Goal: Register for event/course

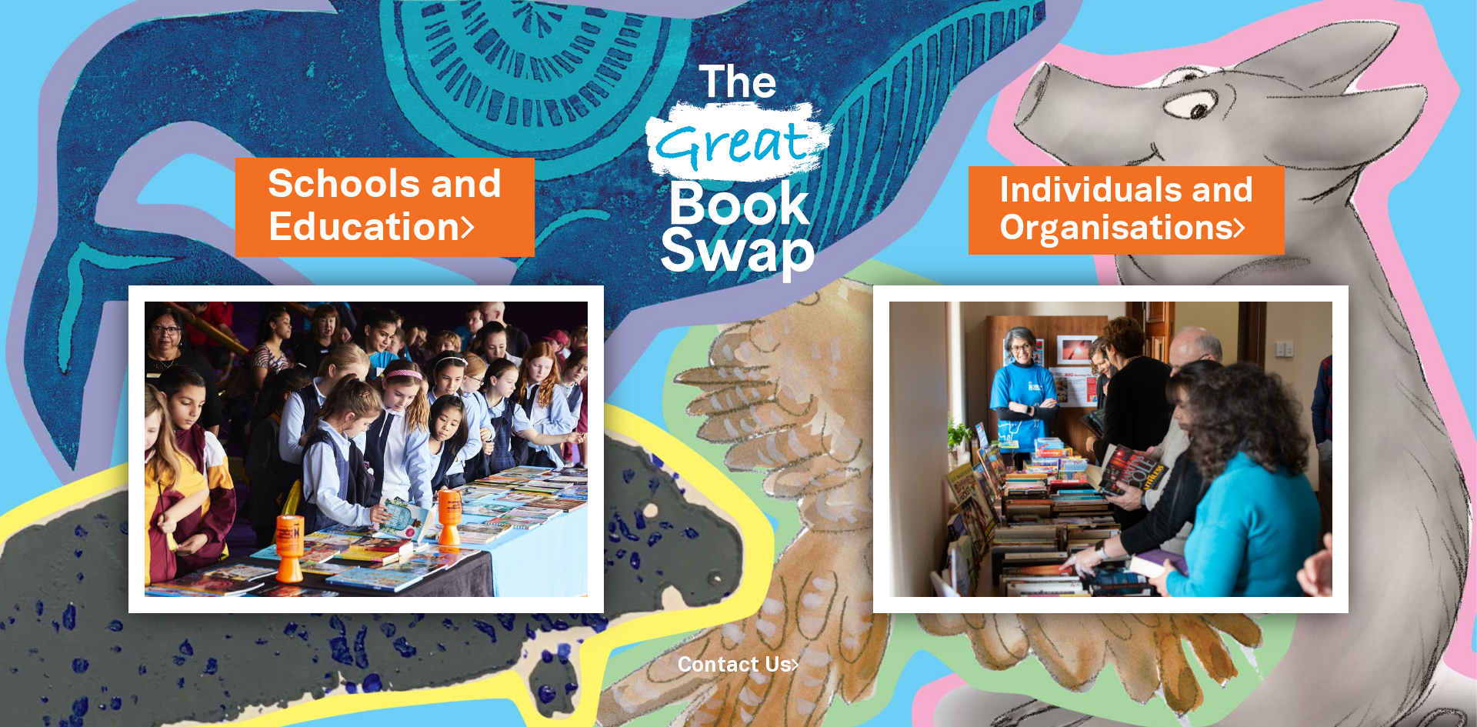
click at [395, 200] on link "Schools and Education" at bounding box center [385, 206] width 235 height 97
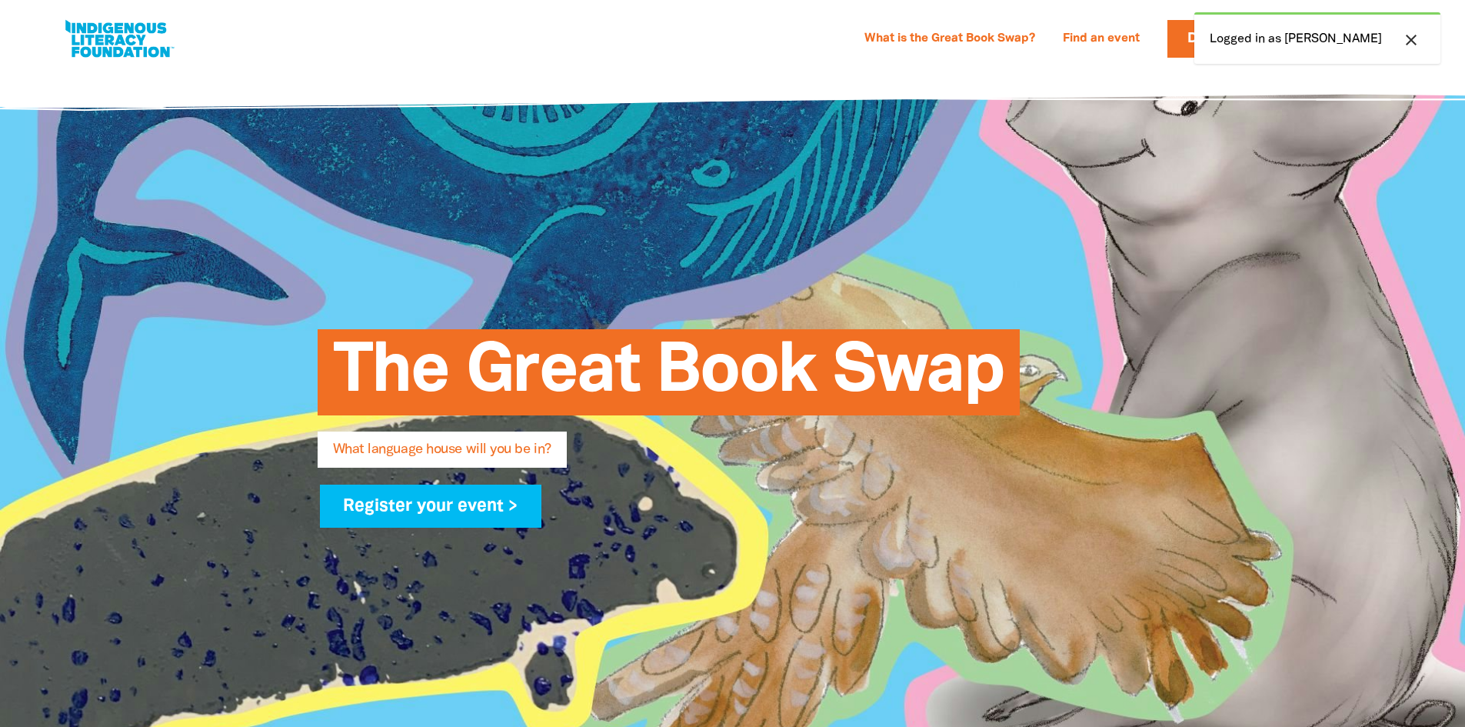
select select "primary-school"
click at [1412, 38] on icon "close" at bounding box center [1411, 40] width 18 height 18
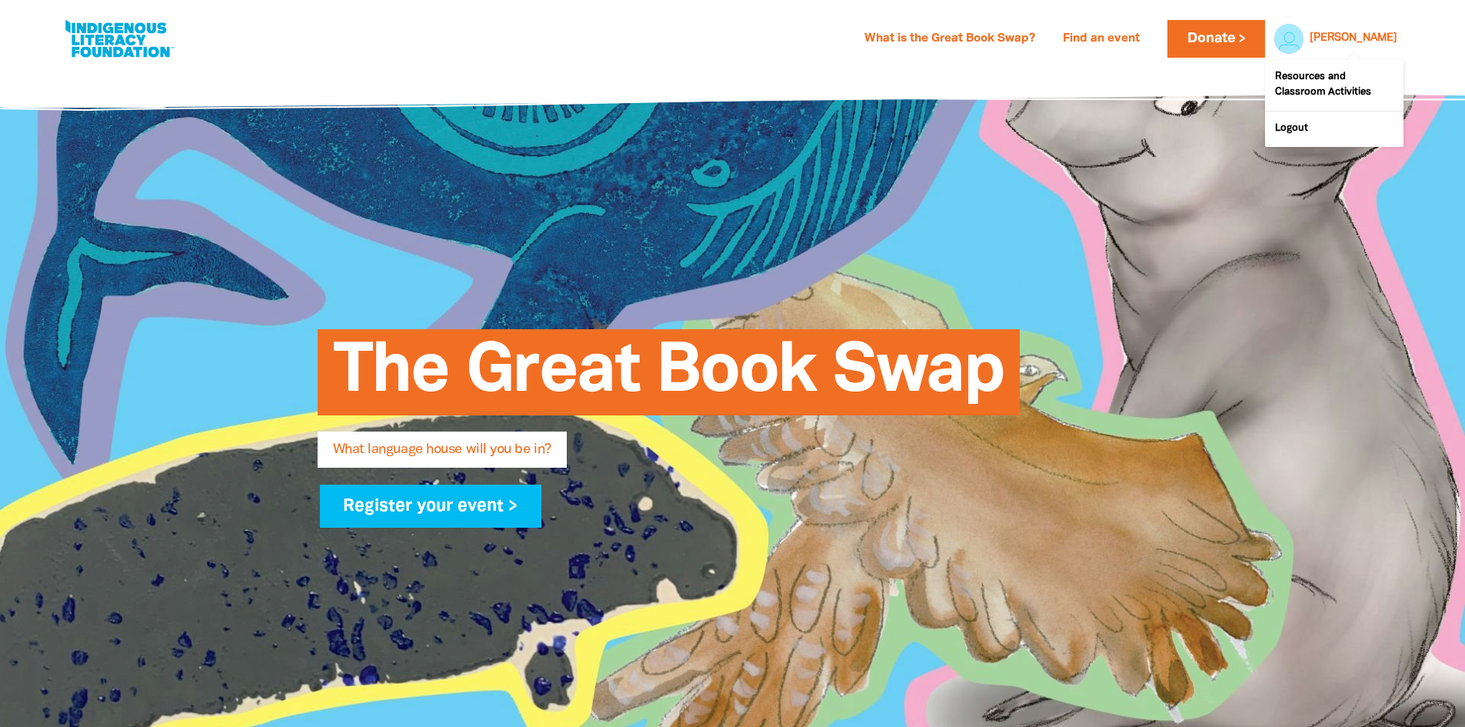
click at [1385, 36] on link "Paul" at bounding box center [1354, 38] width 88 height 11
click at [1382, 42] on link "[PERSON_NAME]" at bounding box center [1354, 38] width 88 height 11
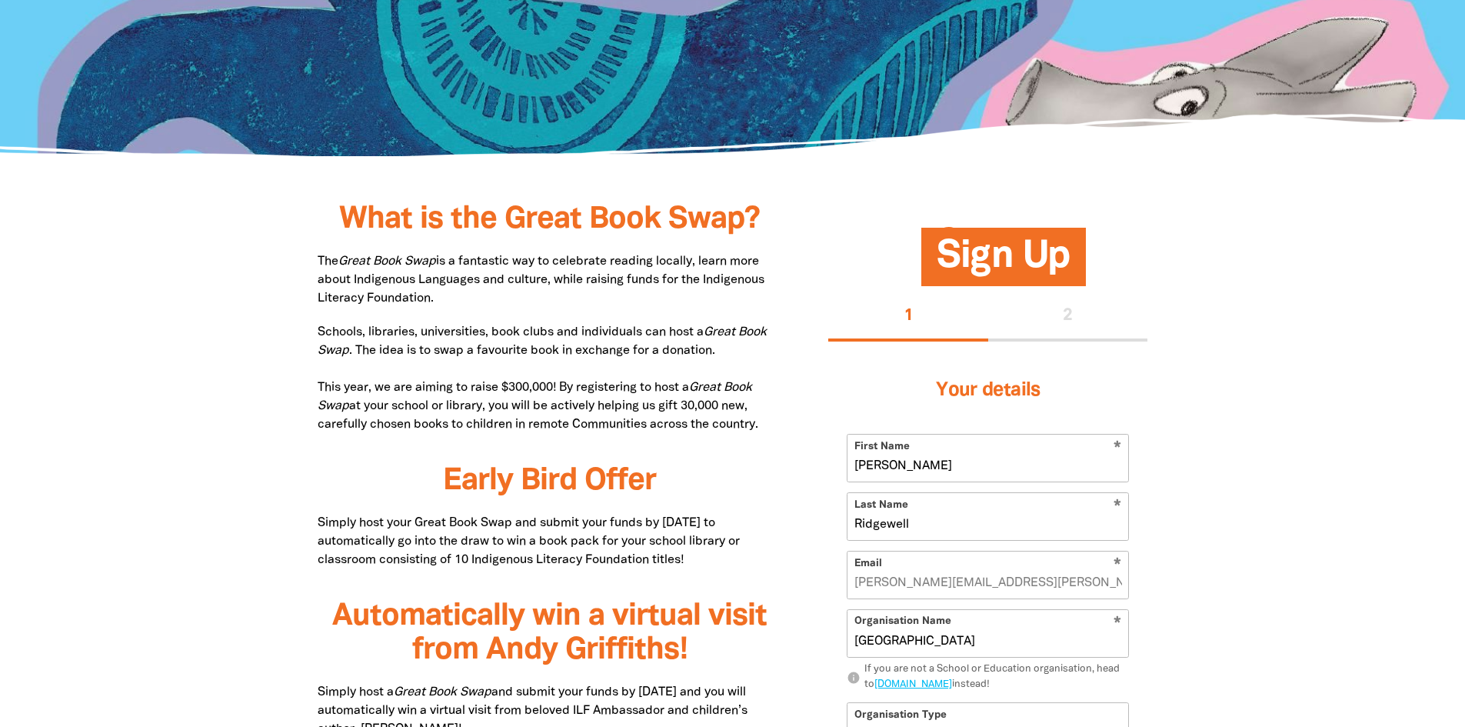
scroll to position [1077, 0]
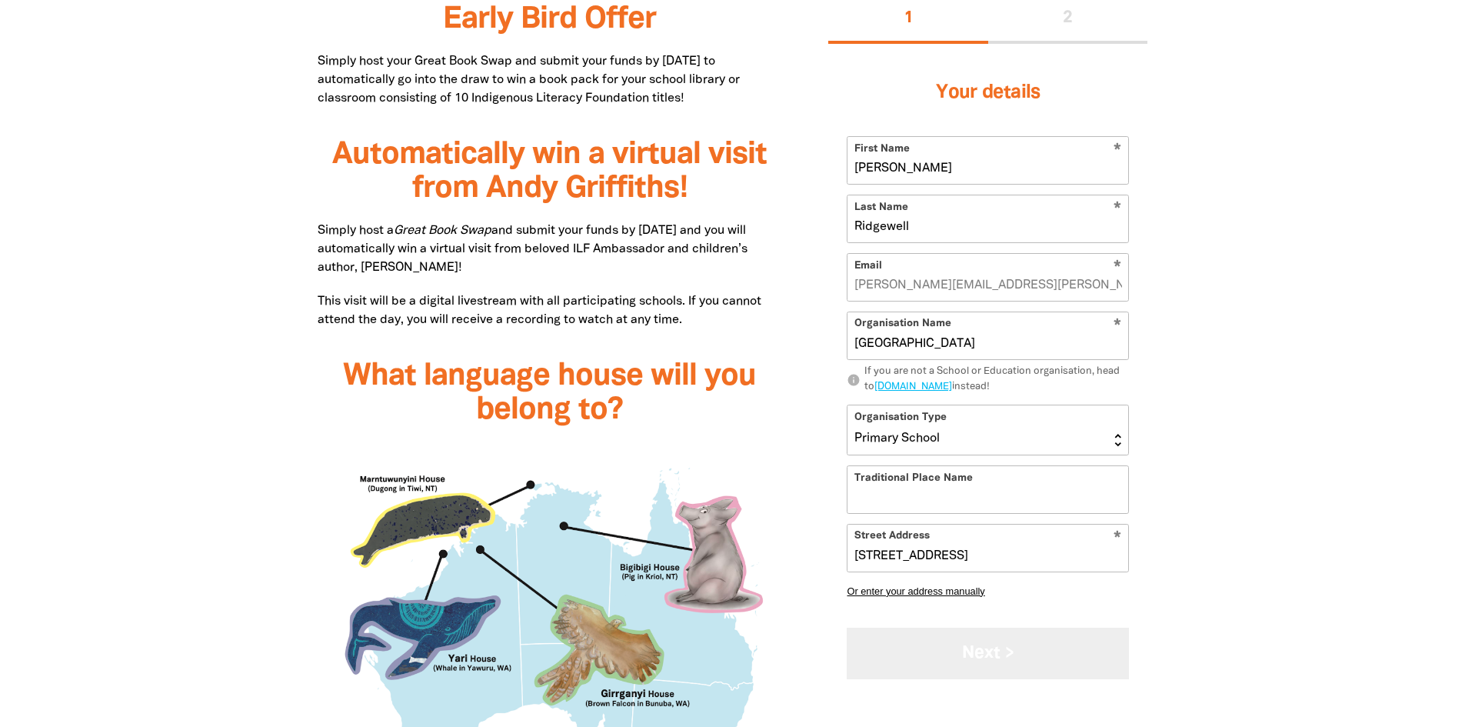
click at [993, 644] on button "Next >" at bounding box center [988, 654] width 282 height 52
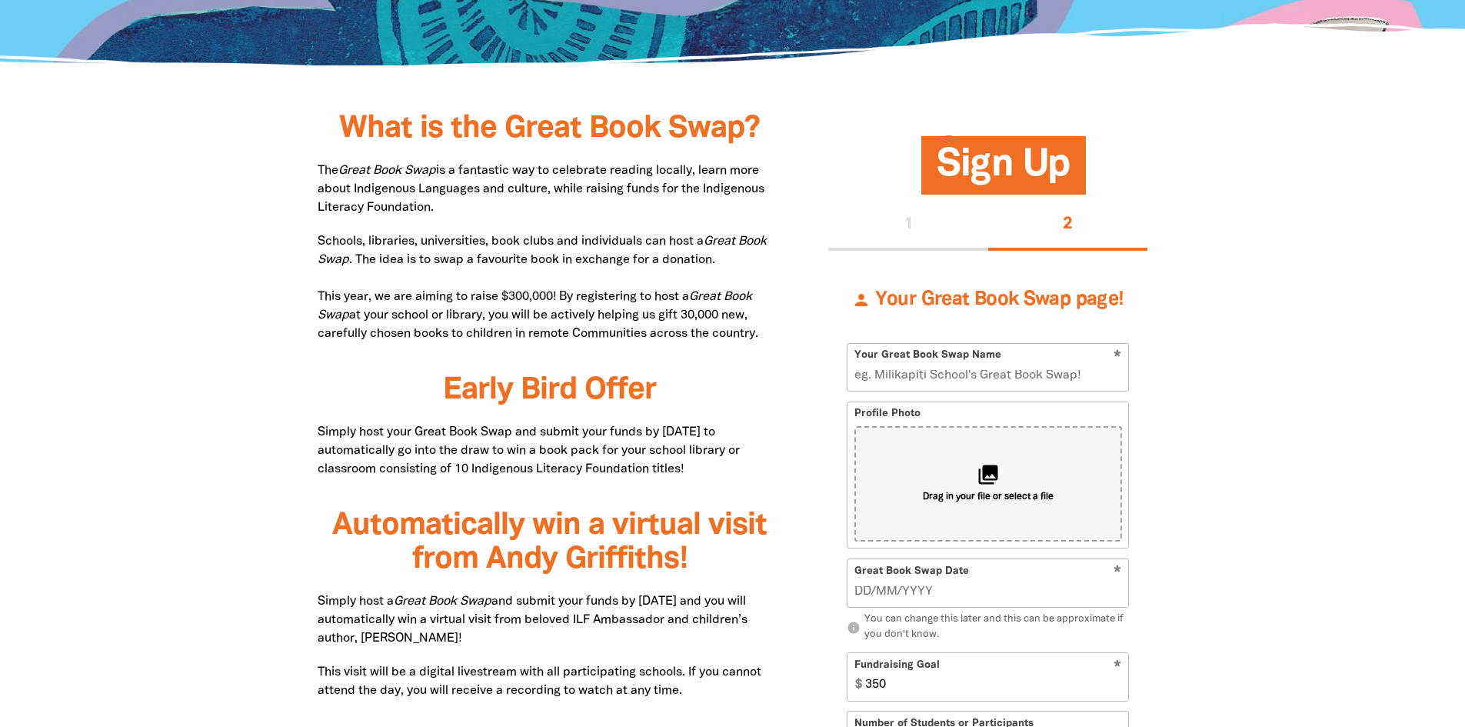
scroll to position [732, 0]
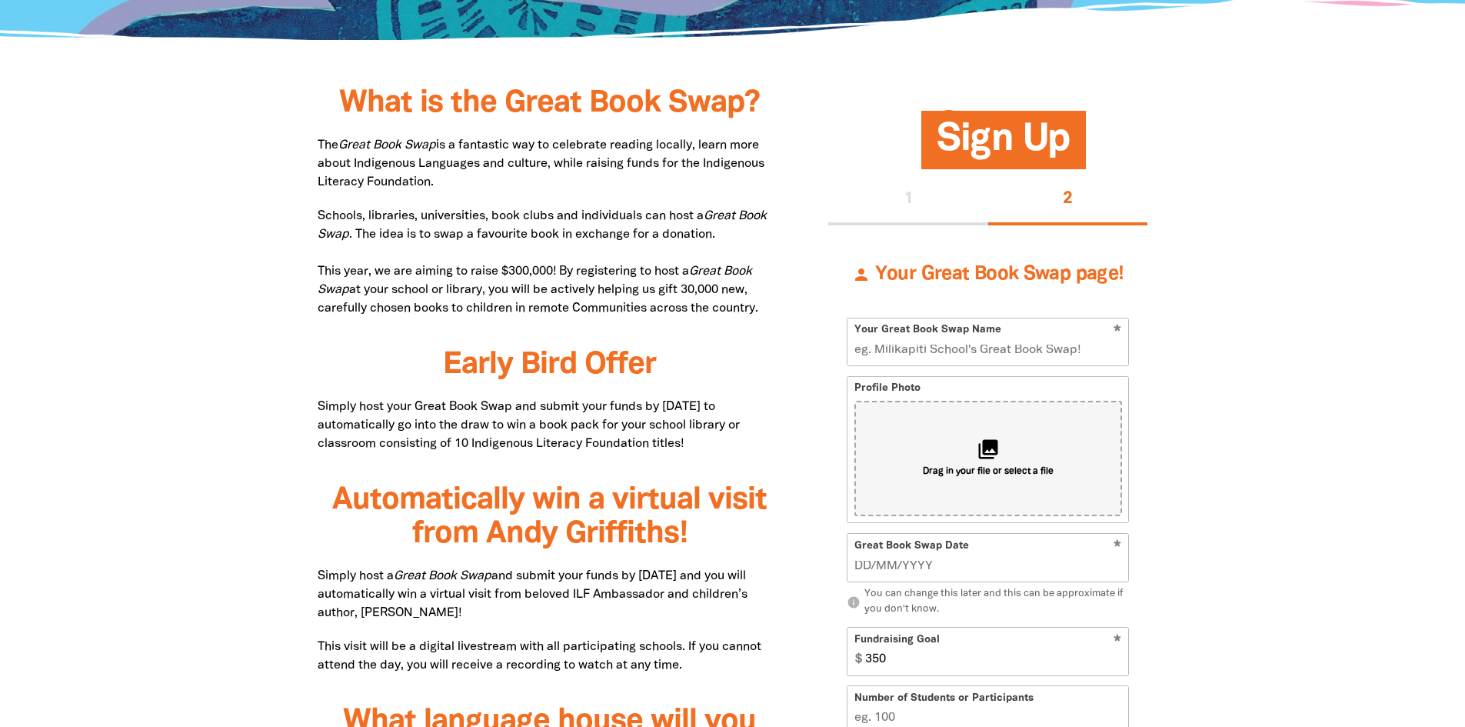
click at [1062, 349] on input "Your Great Book Swap Name" at bounding box center [988, 341] width 281 height 47
drag, startPoint x: 1280, startPoint y: 278, endPoint x: 1260, endPoint y: 278, distance: 20.0
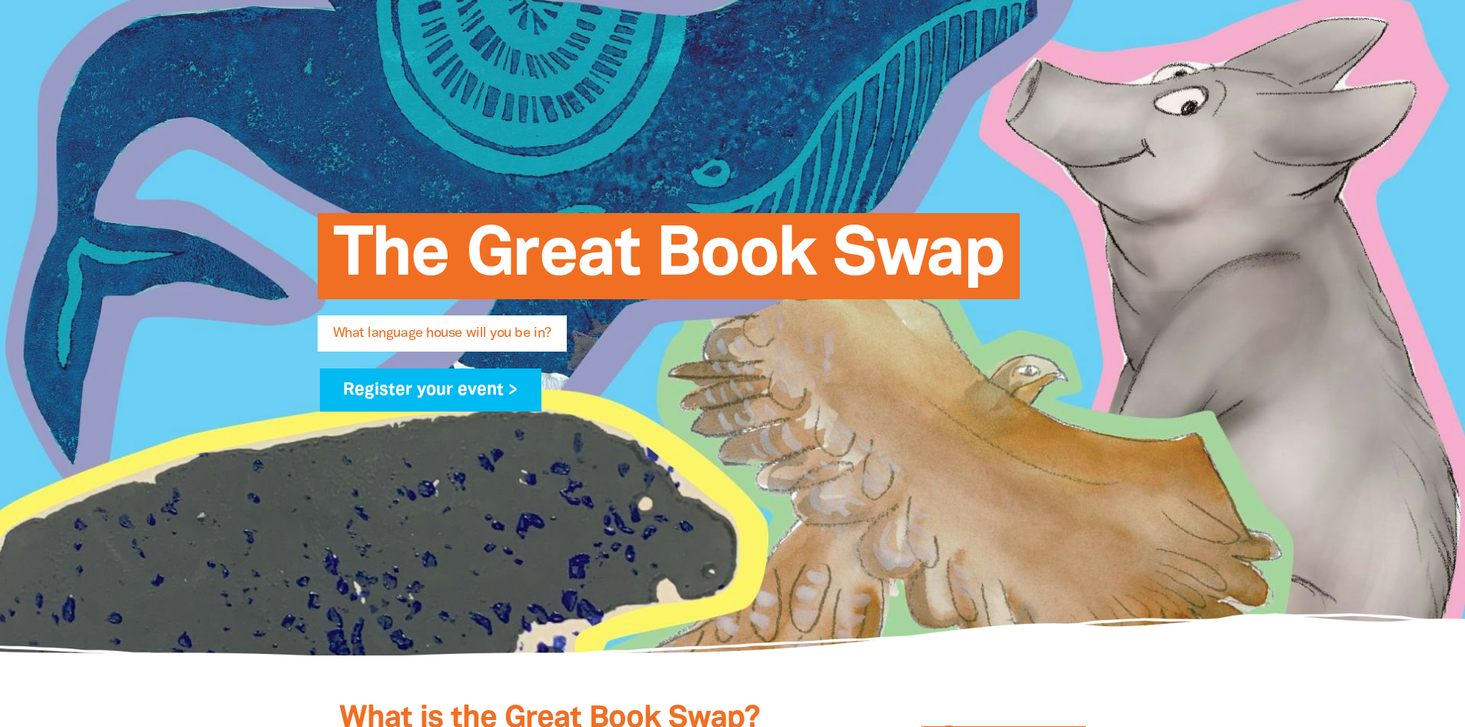
scroll to position [0, 0]
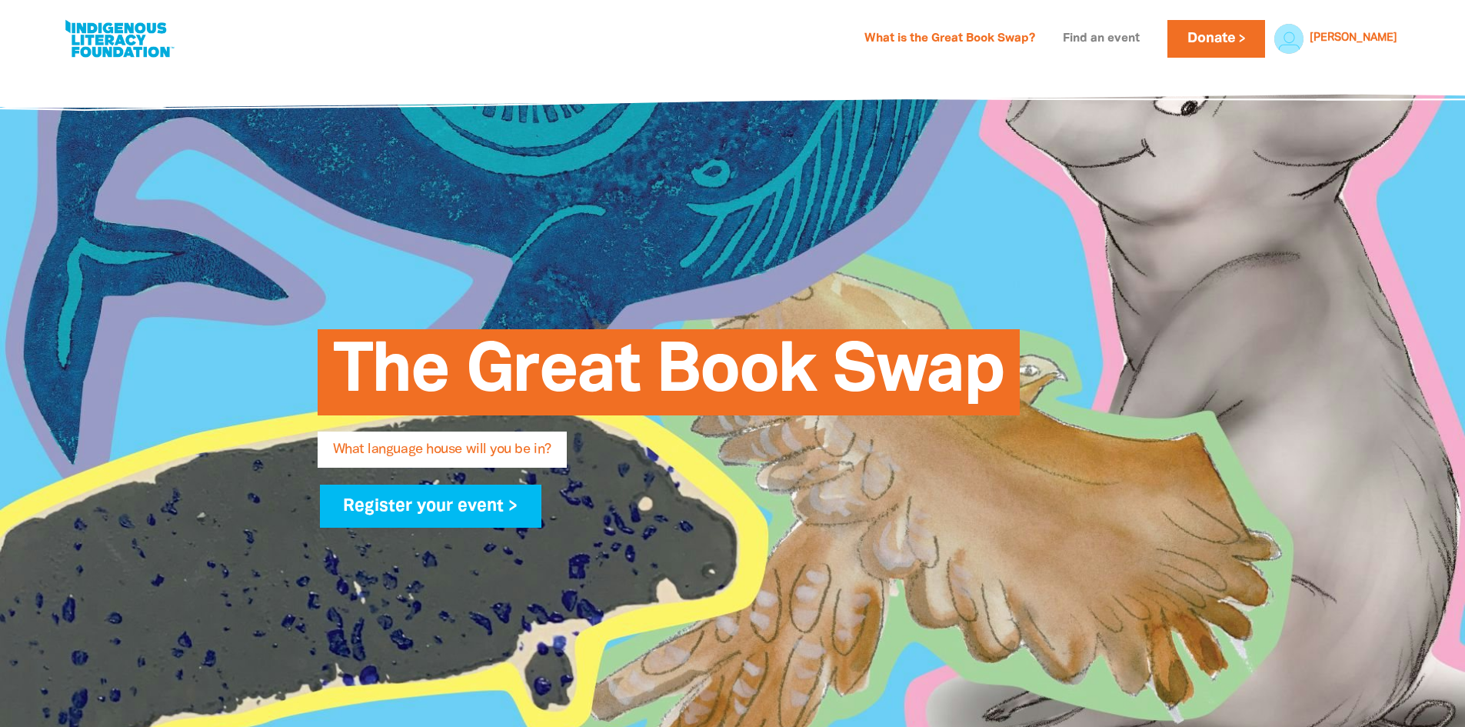
click at [1149, 39] on link "Find an event" at bounding box center [1101, 39] width 95 height 25
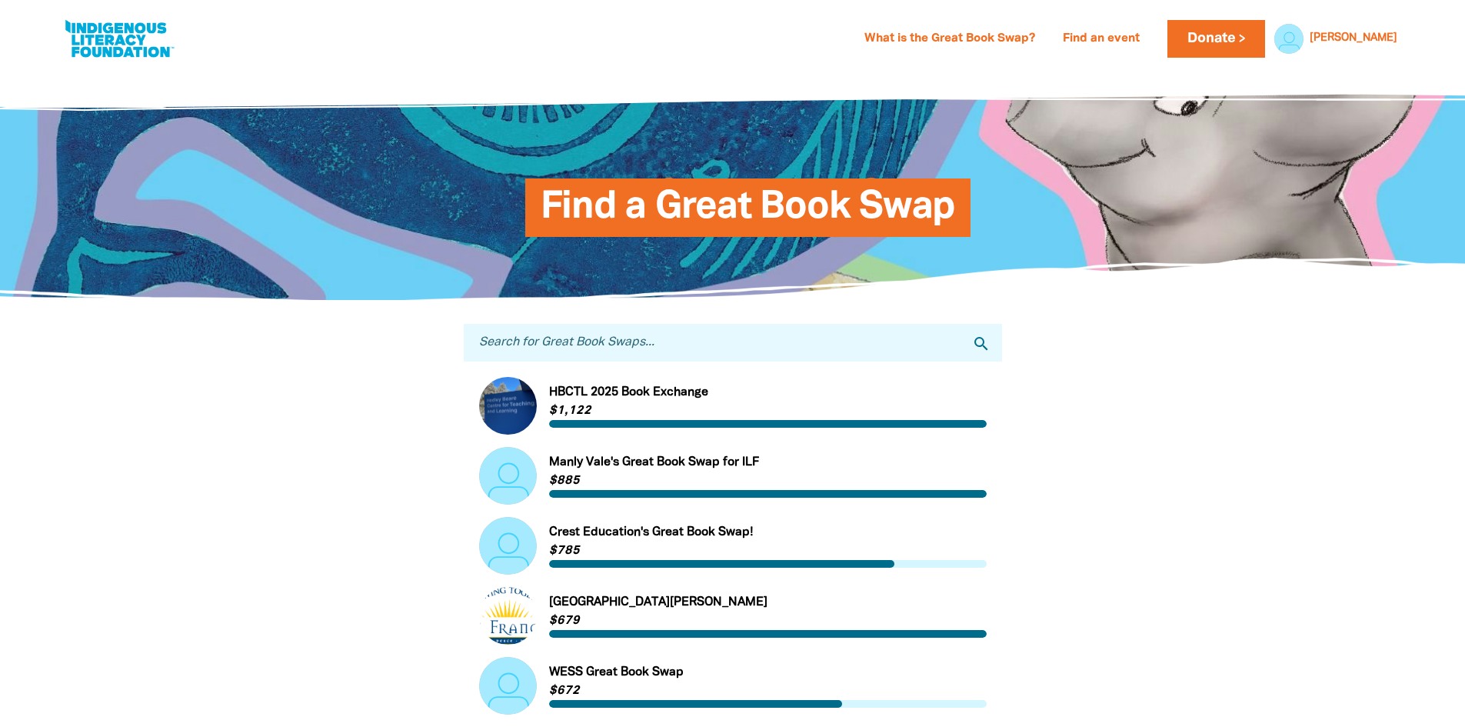
click at [837, 341] on input "Search for Great Book Swaps..." at bounding box center [733, 343] width 538 height 38
type input "holy saviour"
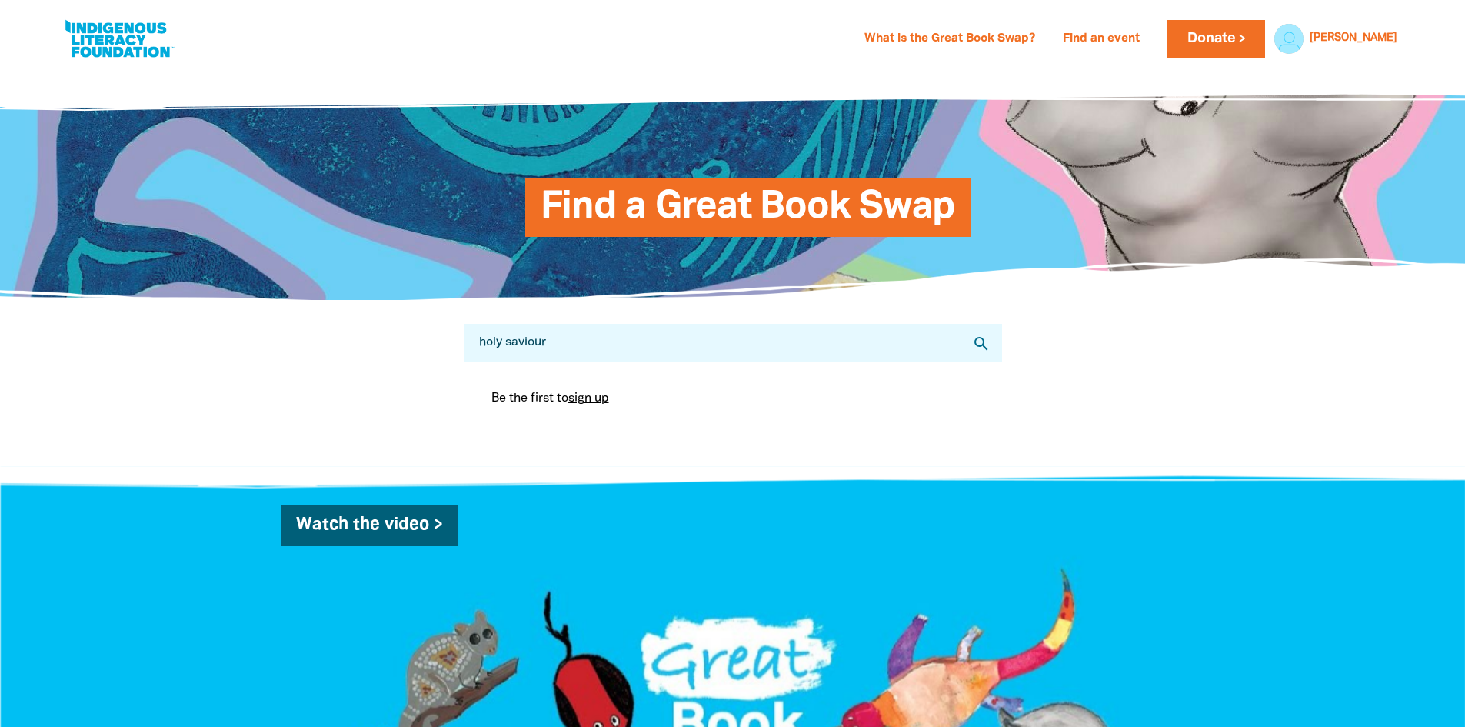
select select "primary-school"
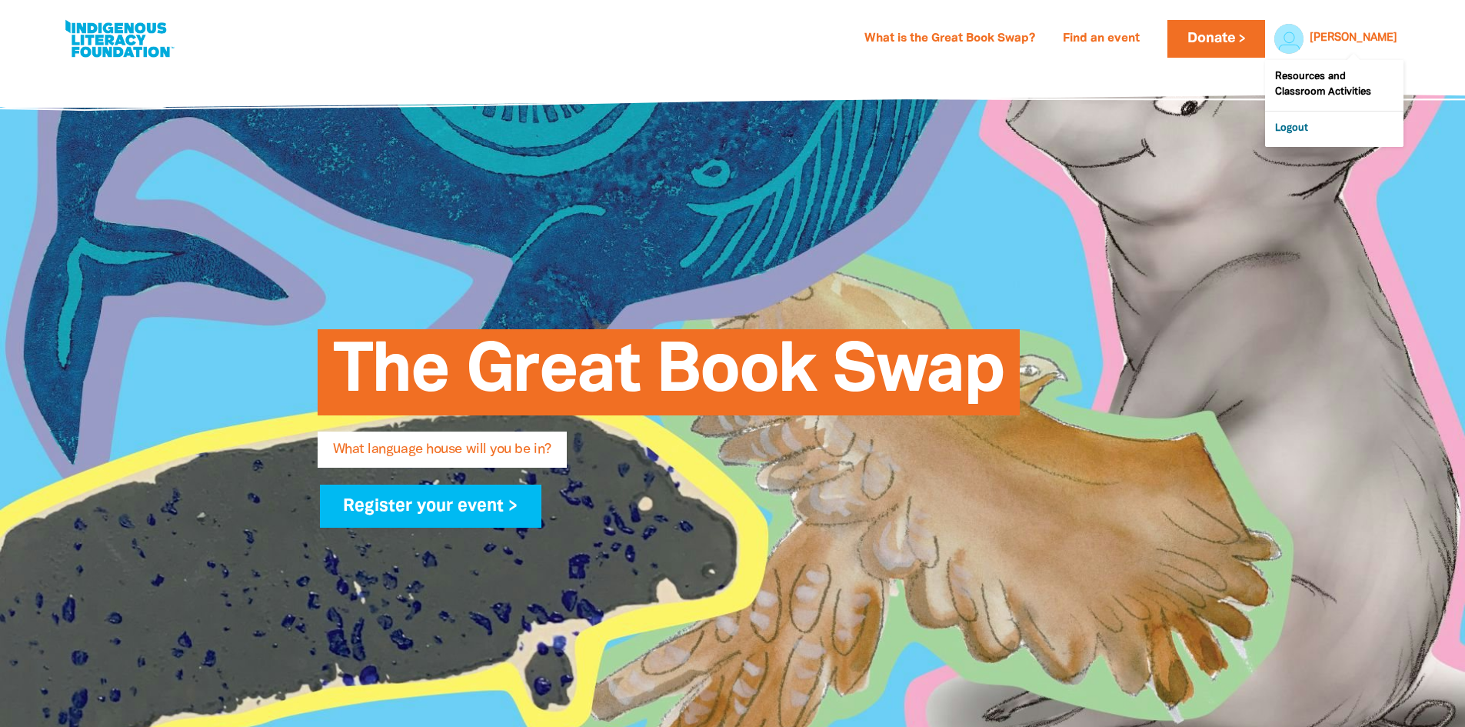
click at [1315, 132] on link "Logout" at bounding box center [1334, 129] width 138 height 35
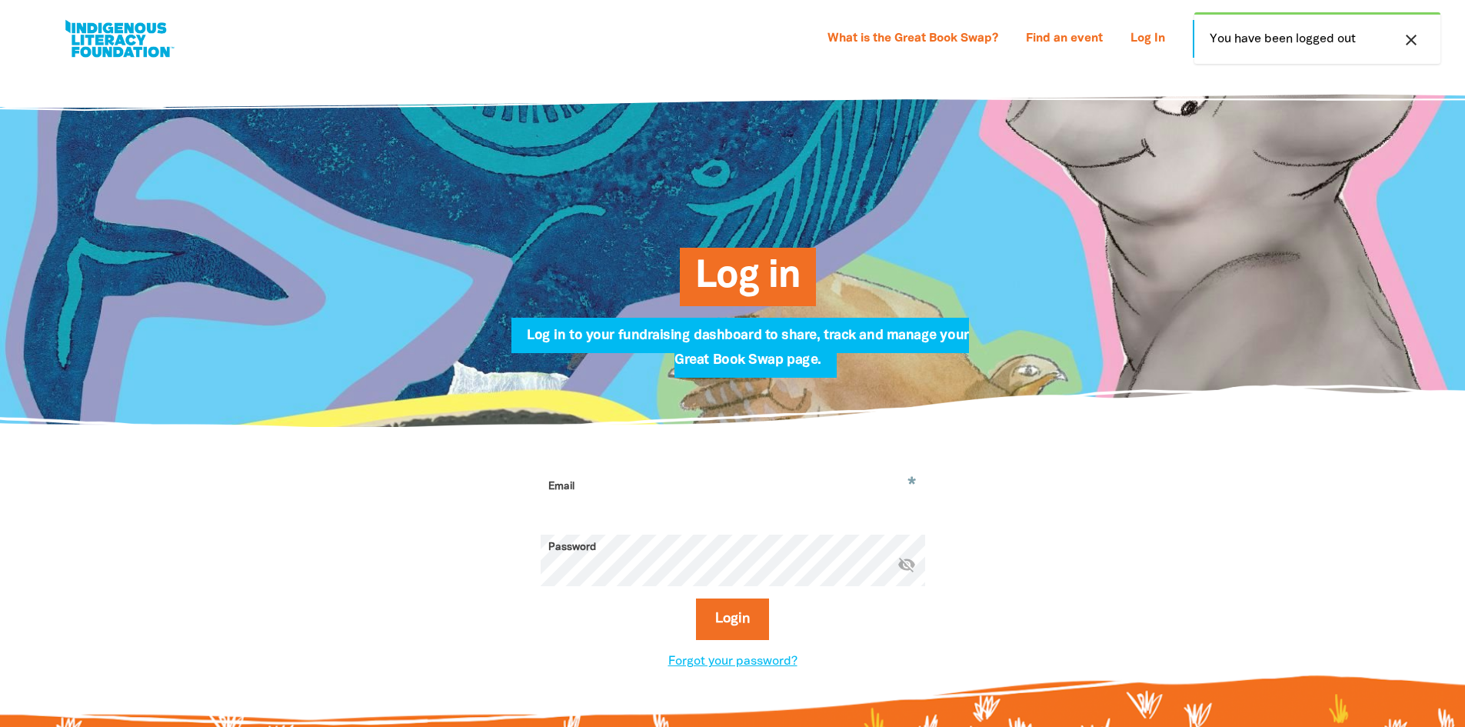
type input "[PERSON_NAME][EMAIL_ADDRESS][PERSON_NAME][DOMAIN_NAME]"
click at [1409, 35] on icon "close" at bounding box center [1411, 40] width 18 height 18
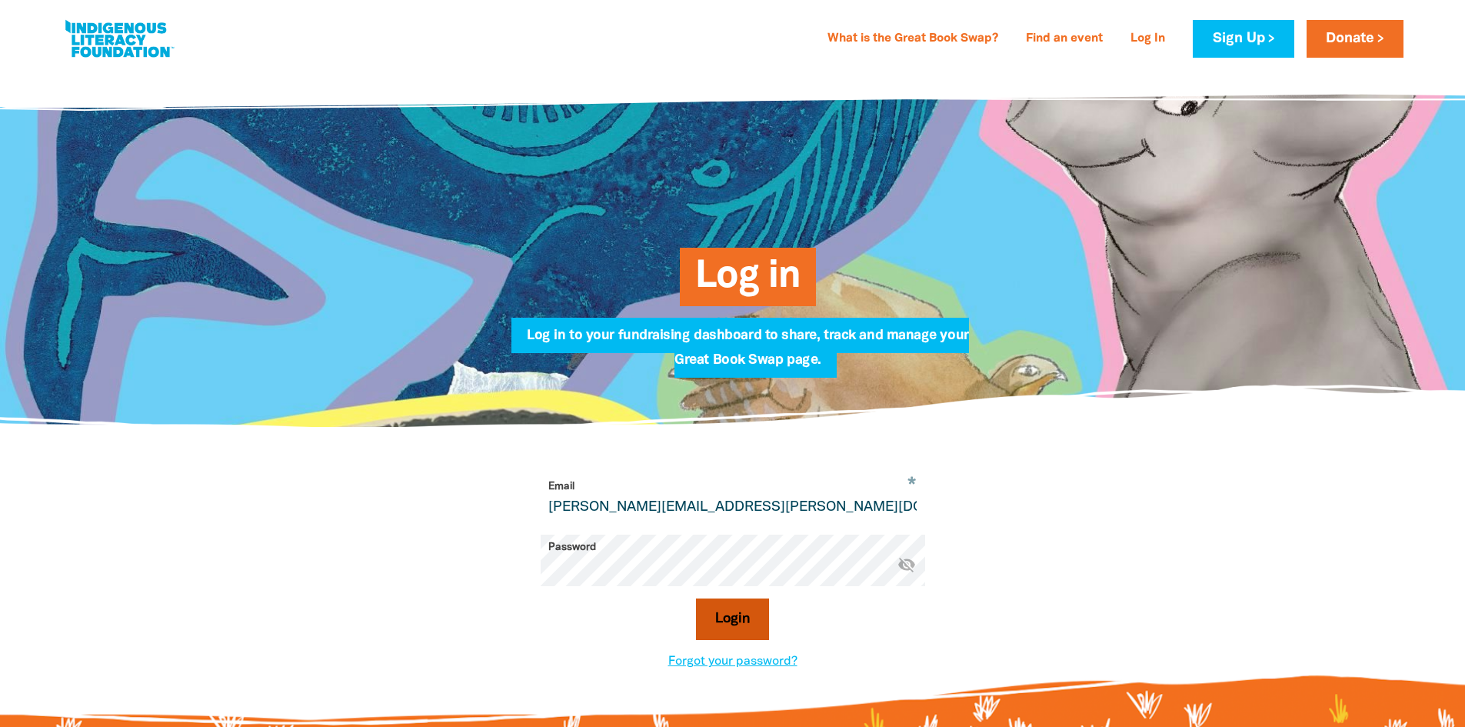
click at [742, 623] on button "Login" at bounding box center [732, 619] width 73 height 42
select select "primary-school"
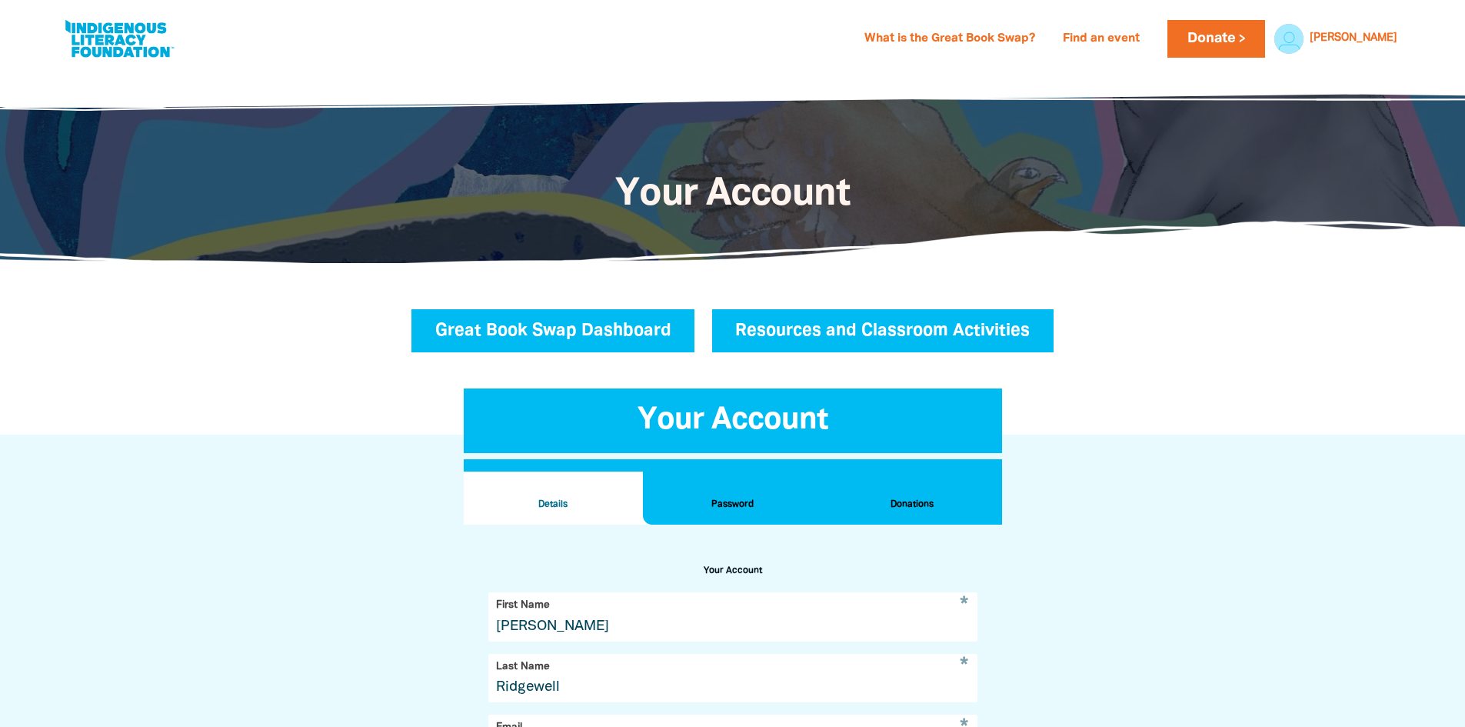
click at [577, 319] on link "Great Book Swap Dashboard" at bounding box center [554, 330] width 284 height 43
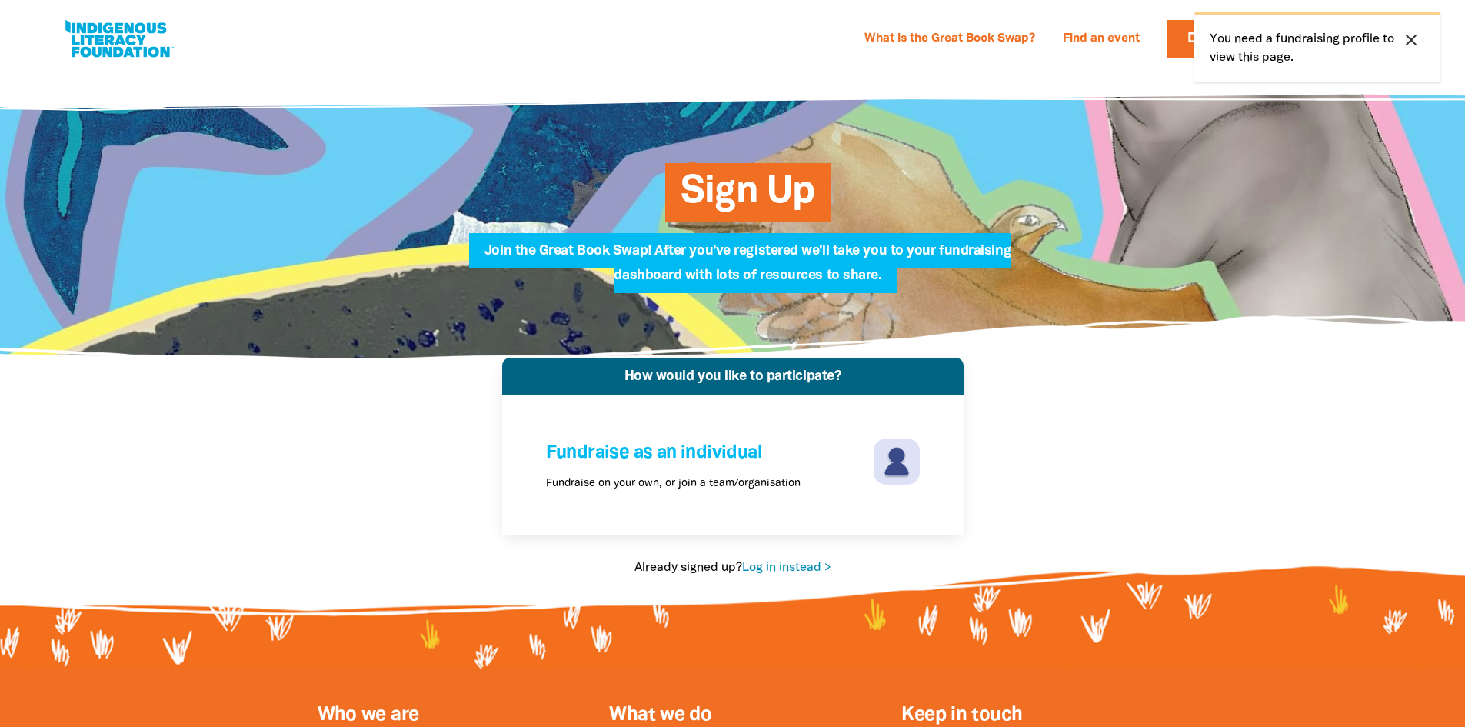
click at [798, 562] on link "Log in instead >" at bounding box center [786, 567] width 89 height 11
select select "primary-school"
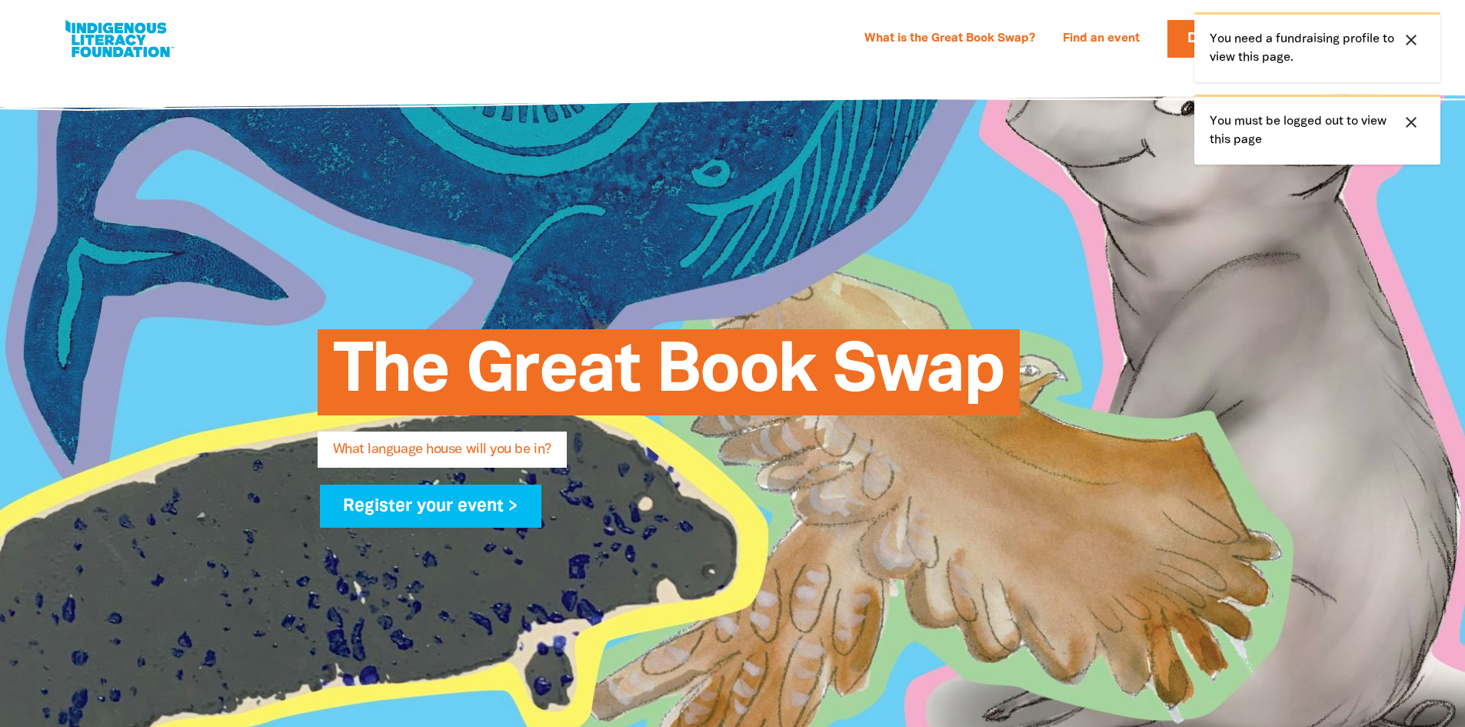
click at [1411, 43] on icon "close" at bounding box center [1411, 40] width 18 height 18
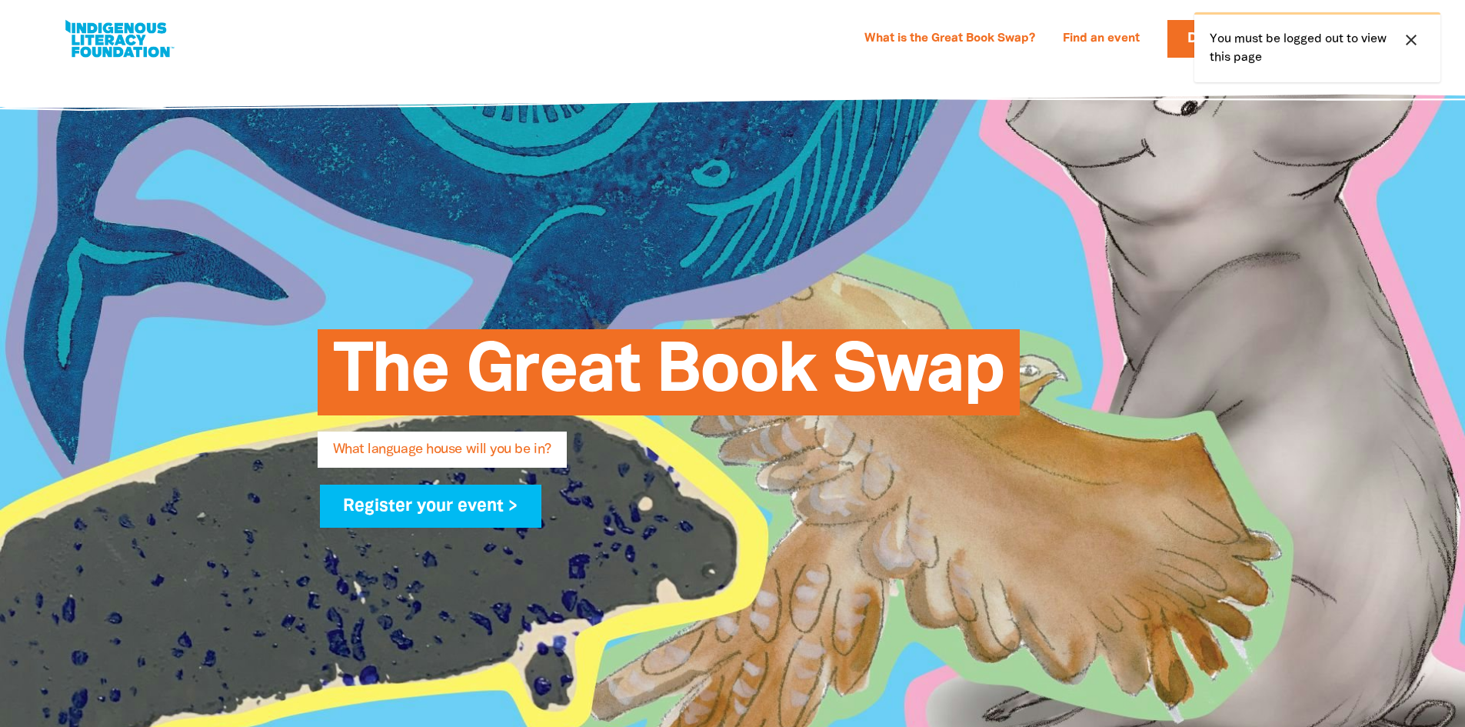
click at [1409, 45] on icon "close" at bounding box center [1411, 40] width 18 height 18
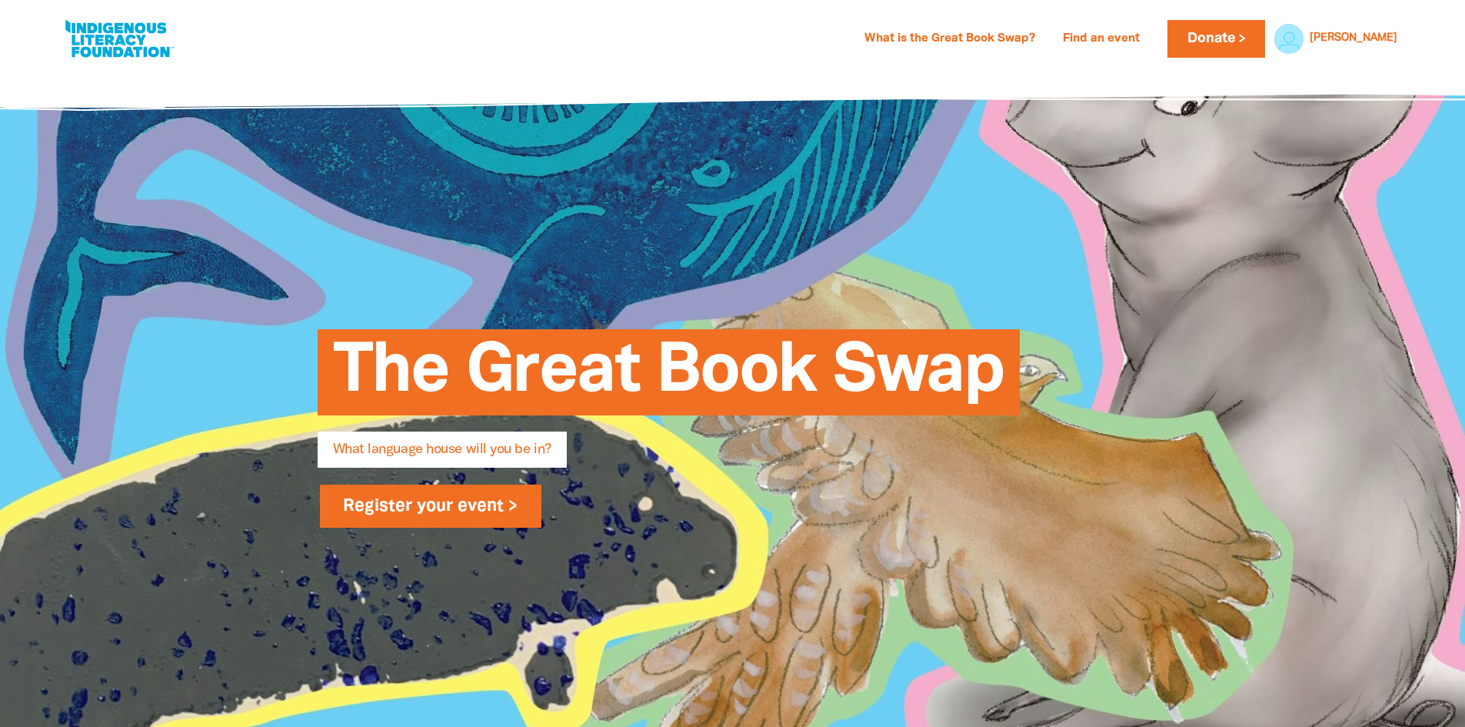
click at [432, 501] on link "Register your event >" at bounding box center [431, 506] width 222 height 43
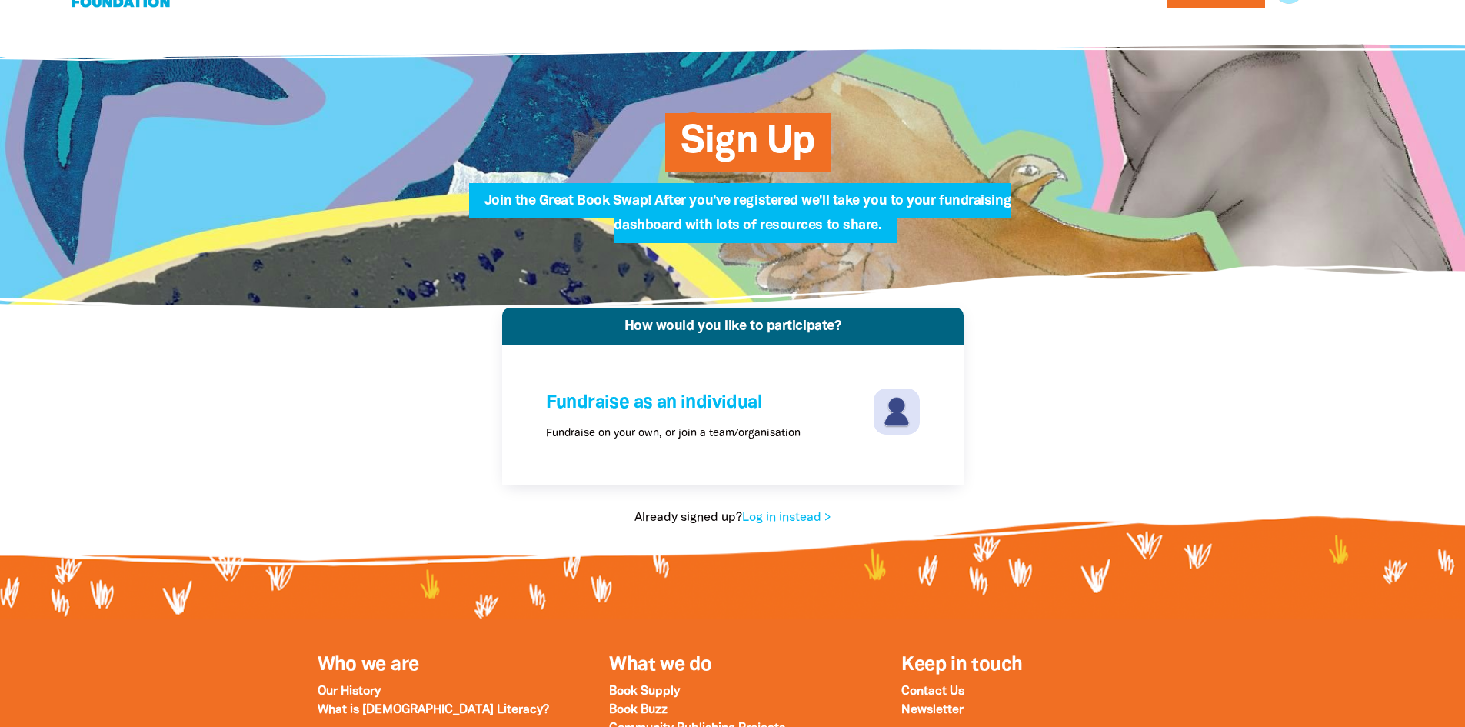
scroll to position [154, 0]
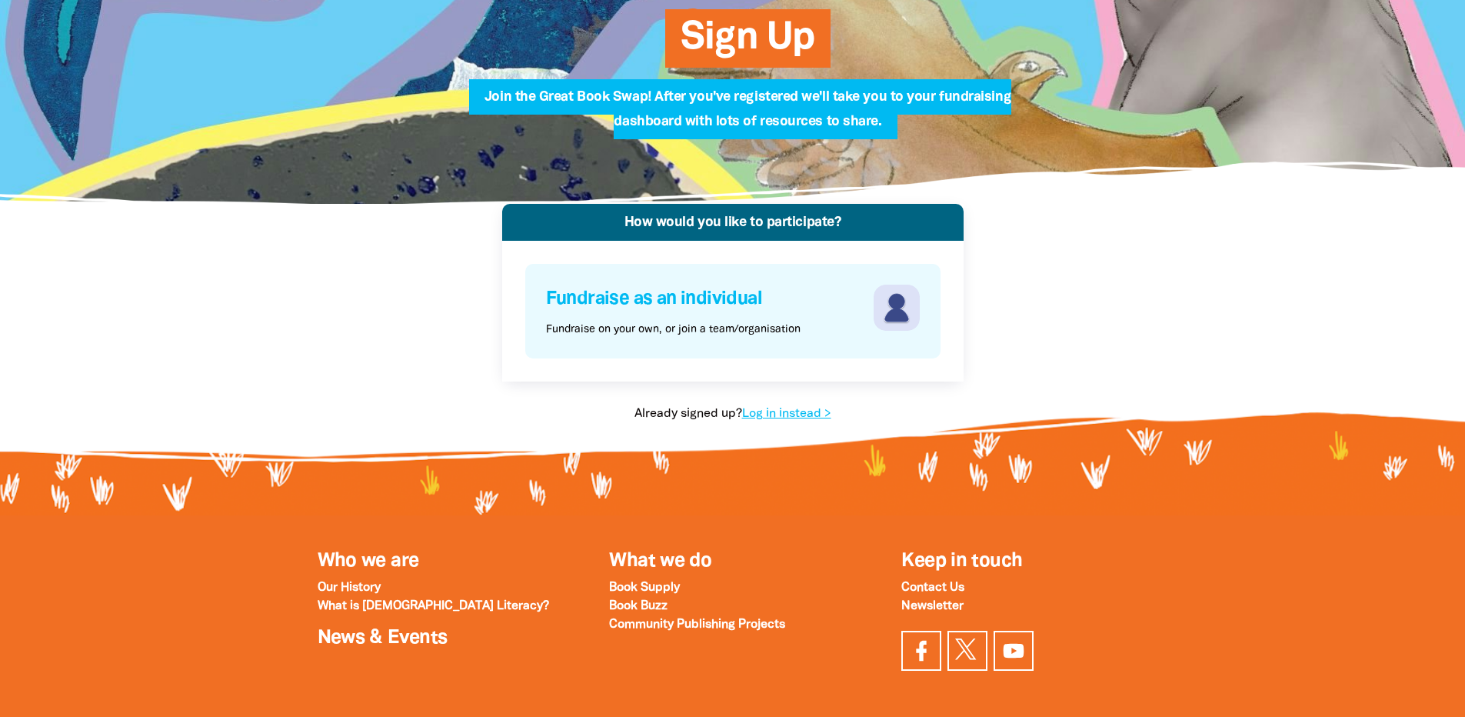
click at [691, 296] on h4 "Fundraise as an individual" at bounding box center [708, 299] width 324 height 29
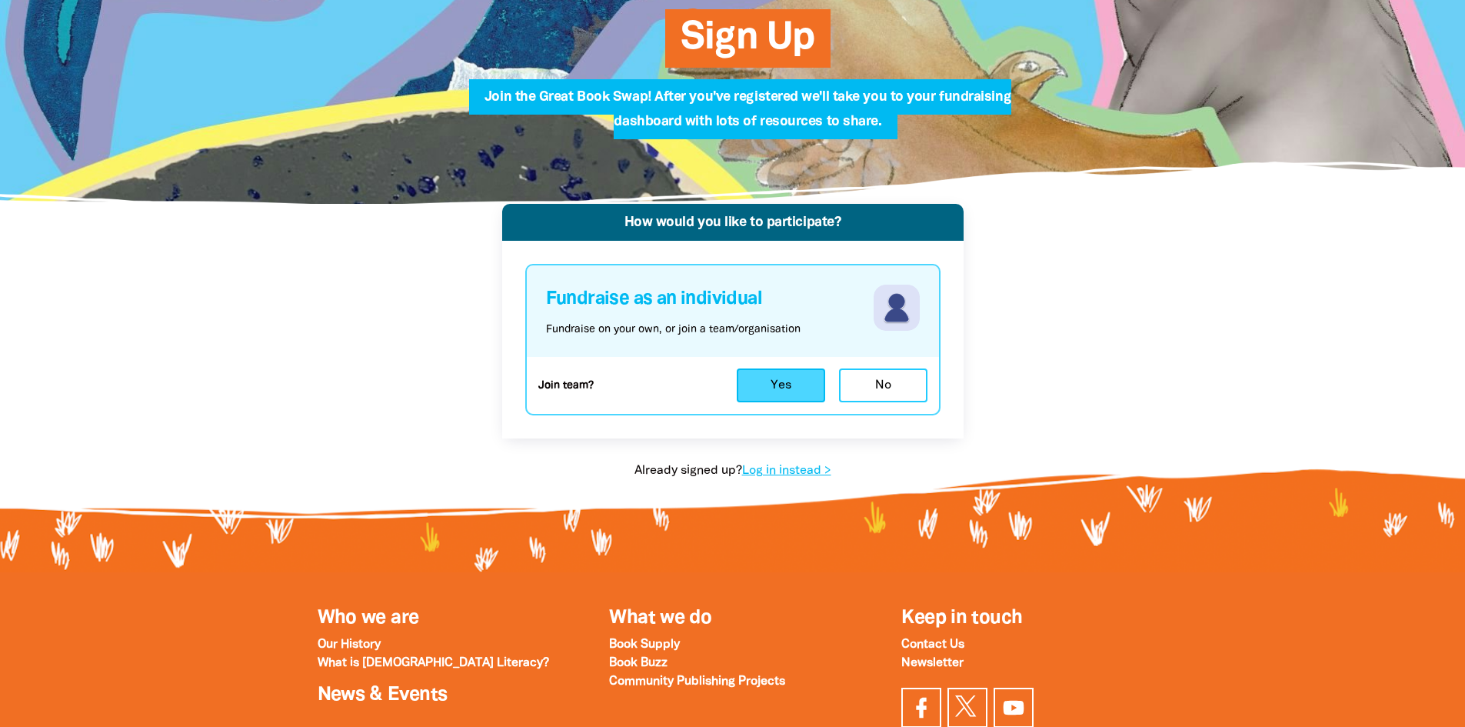
click at [786, 380] on button "Yes" at bounding box center [781, 385] width 88 height 34
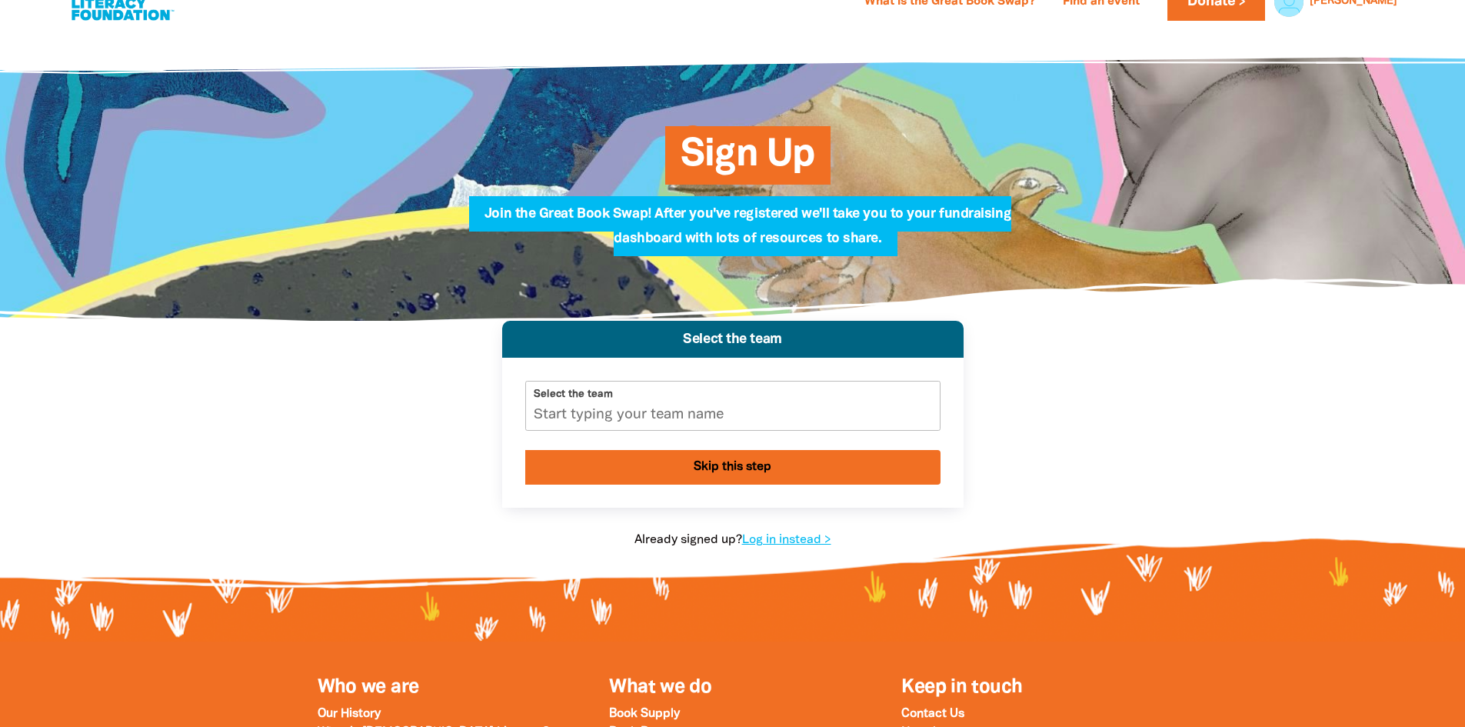
scroll to position [0, 0]
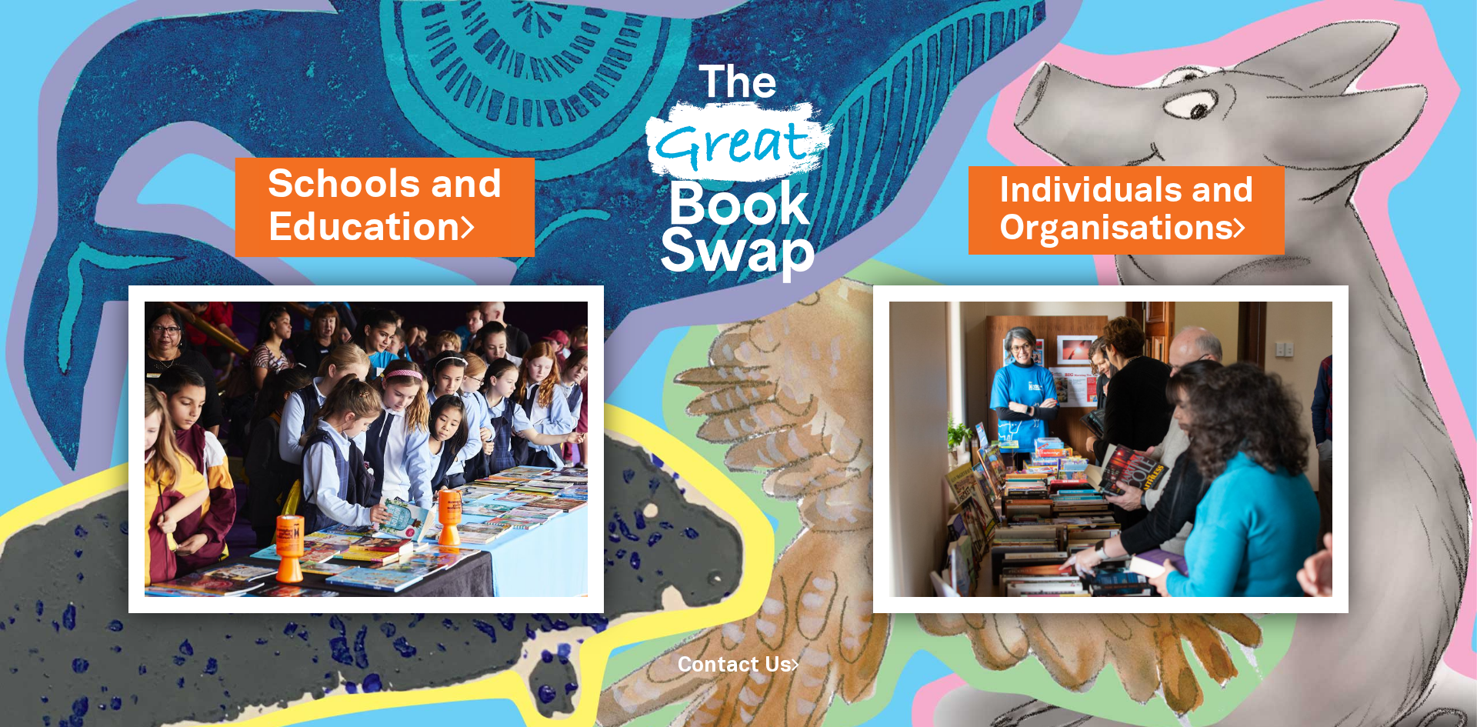
click at [364, 201] on link "Schools and Education" at bounding box center [385, 206] width 235 height 97
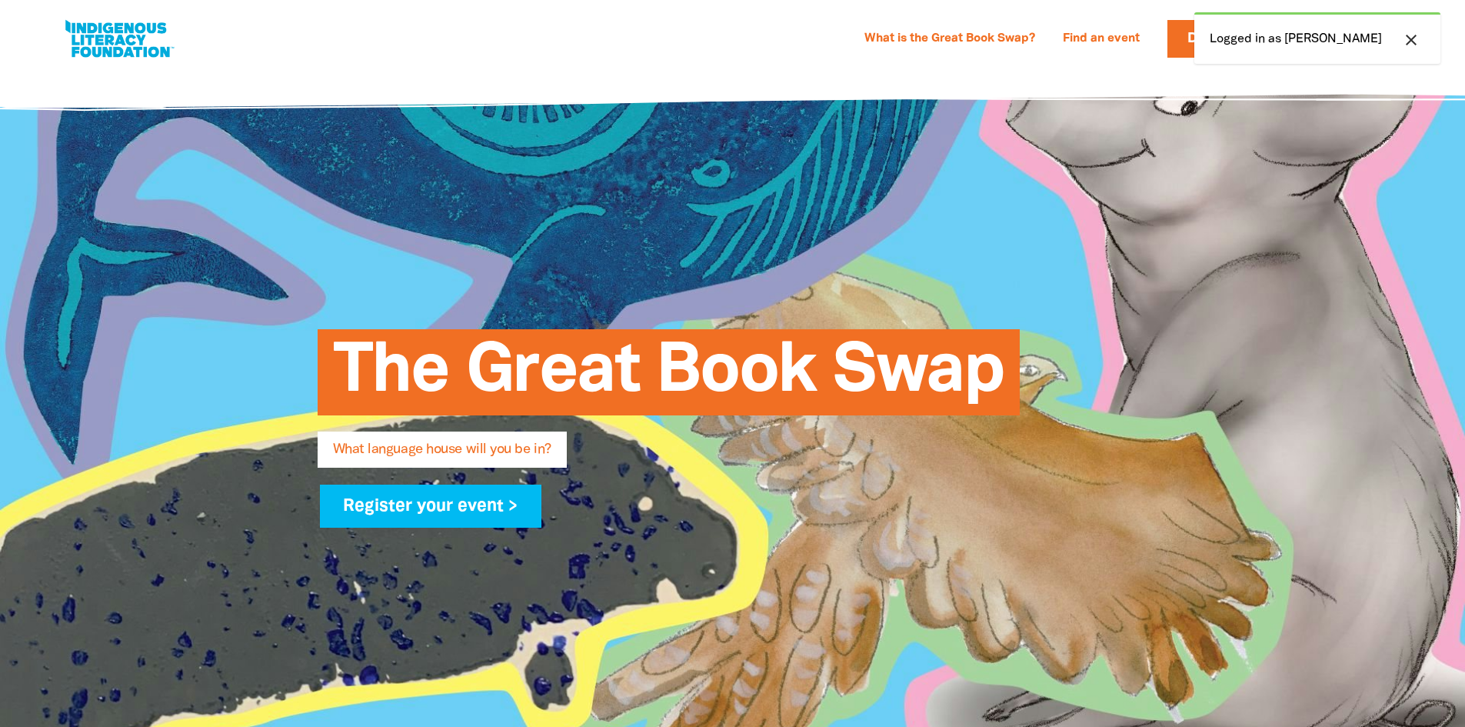
select select "primary-school"
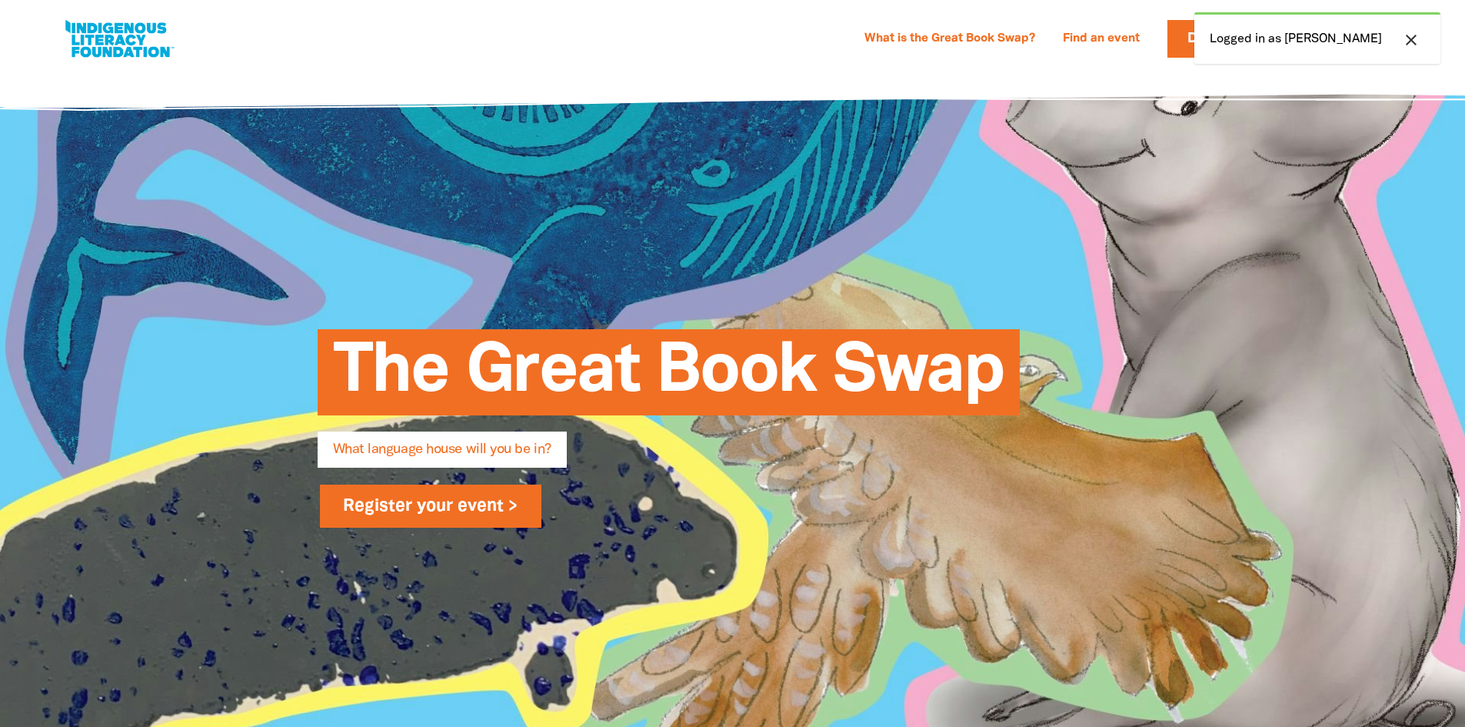
click at [487, 498] on link "Register your event >" at bounding box center [431, 506] width 222 height 43
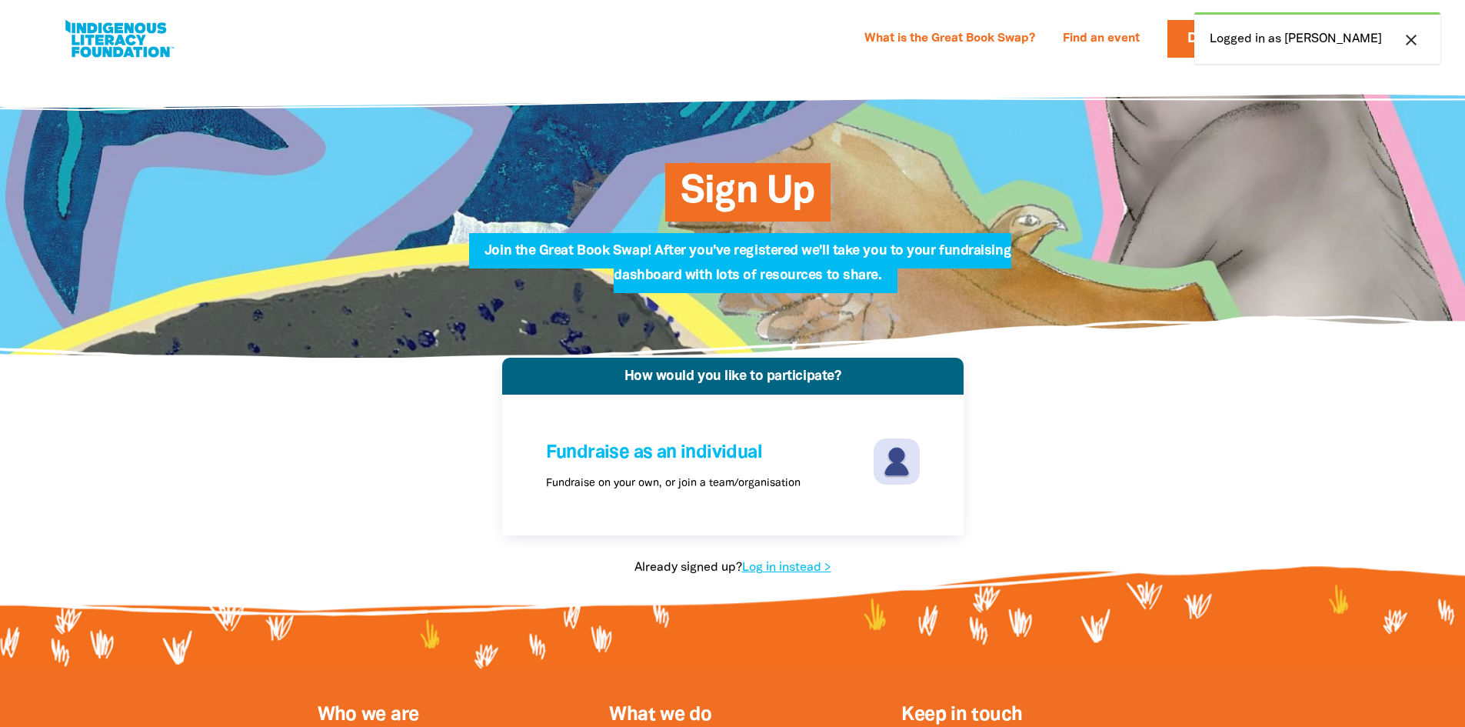
select select "primary-school"
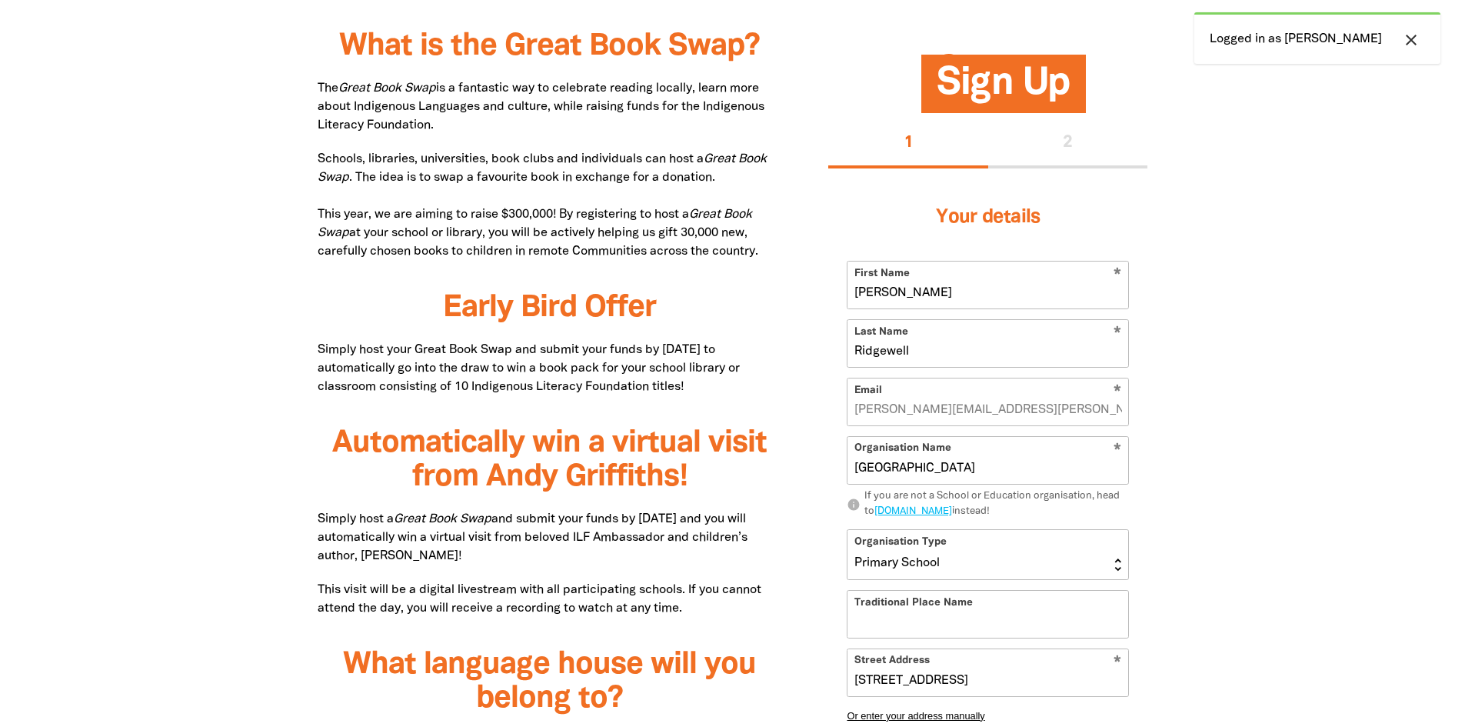
scroll to position [1000, 0]
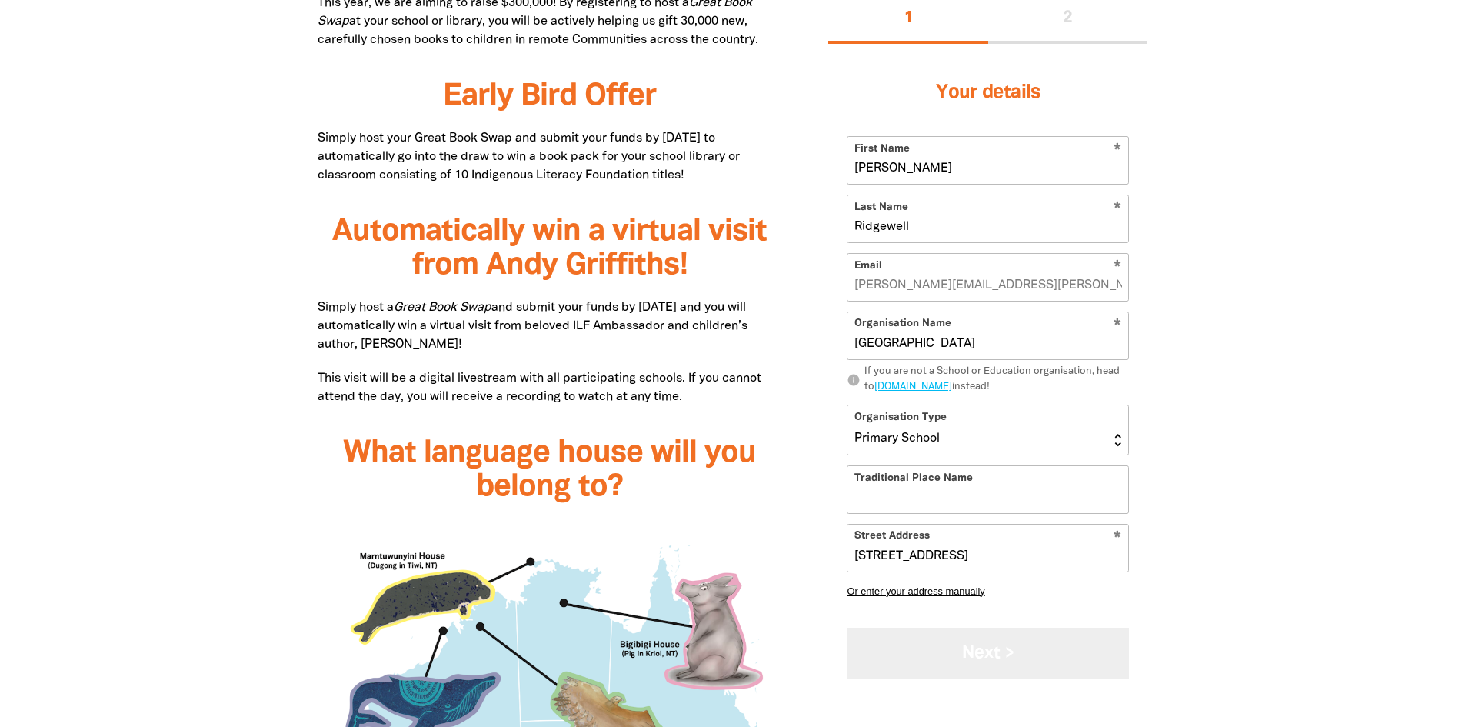
click at [993, 672] on button "Next >" at bounding box center [988, 654] width 282 height 52
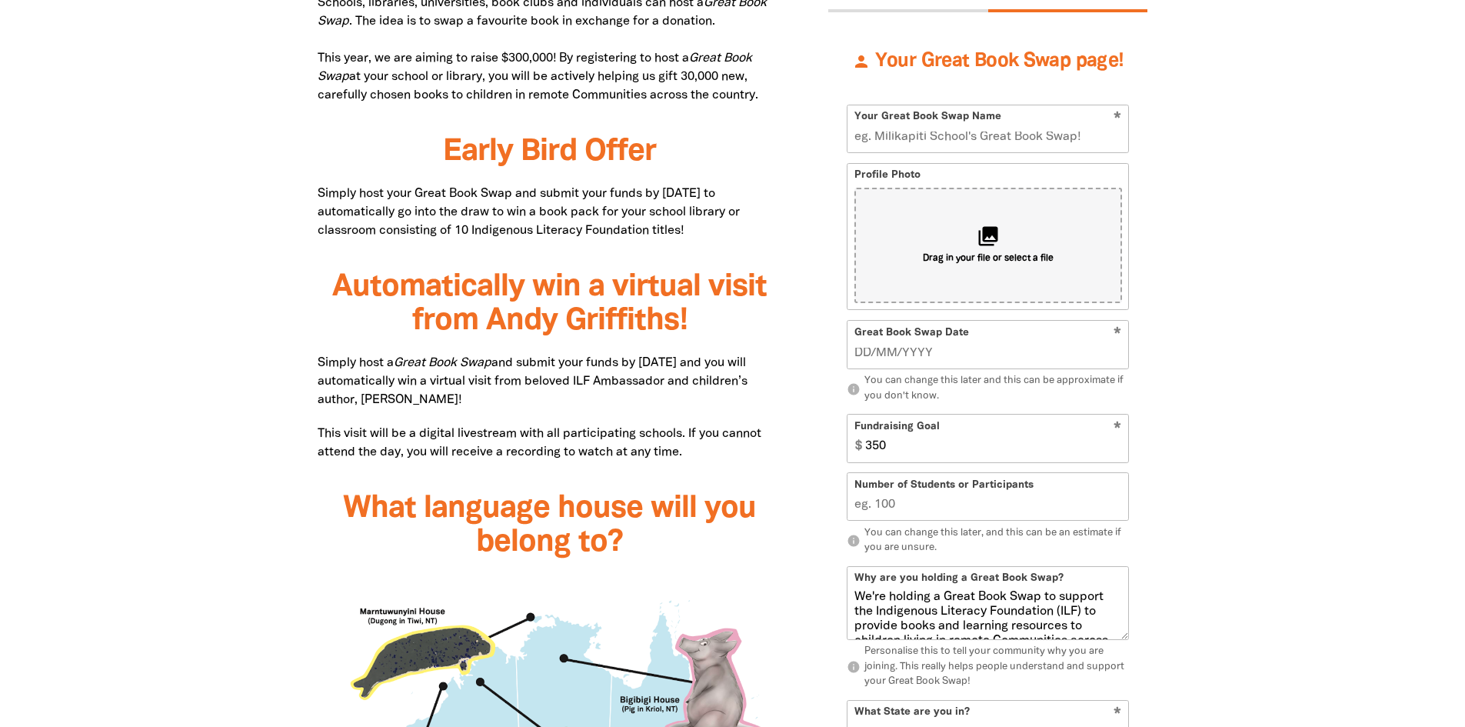
scroll to position [885, 0]
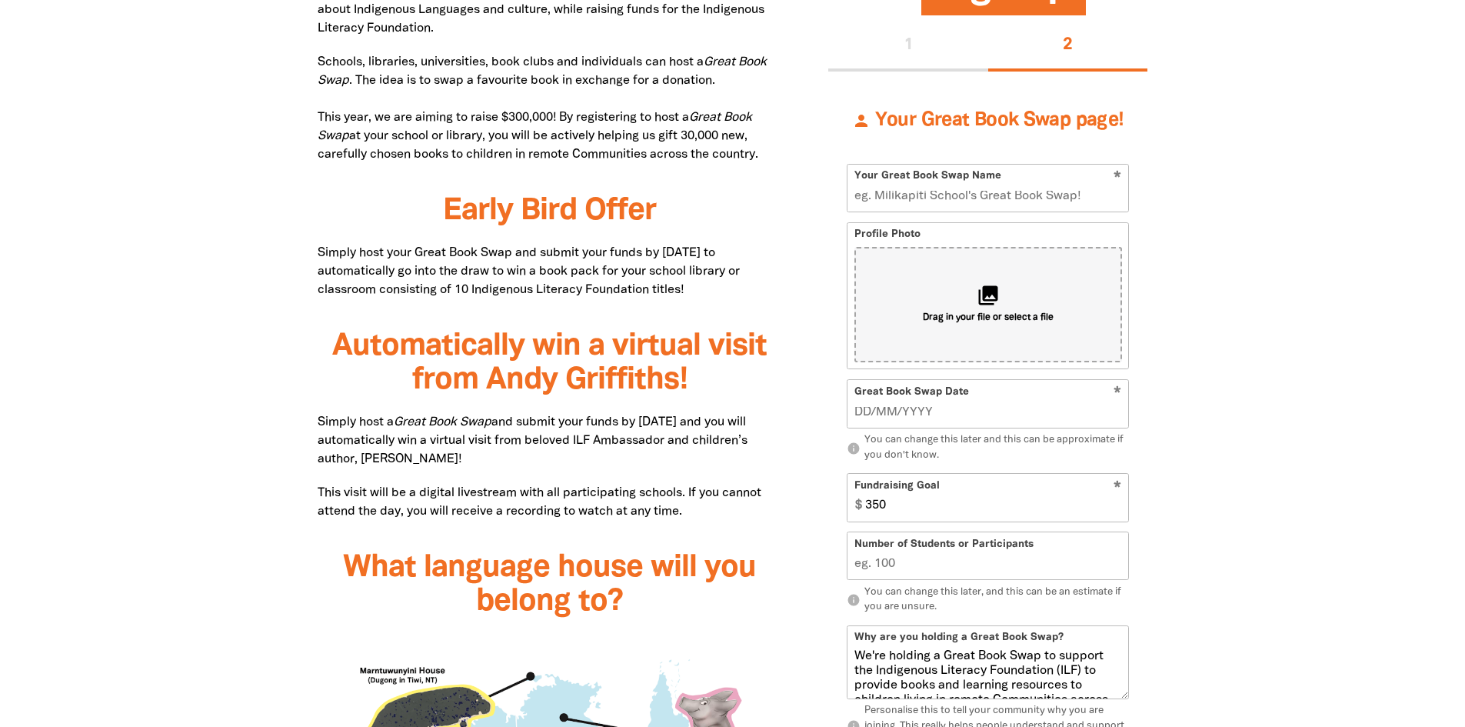
click at [1013, 184] on input "Your Great Book Swap Name" at bounding box center [988, 188] width 281 height 47
type input "Holy Saviour's Great Book Swap 2025"
click at [939, 410] on input "__/__/____" at bounding box center [989, 412] width 268 height 17
type input "[DATE]"
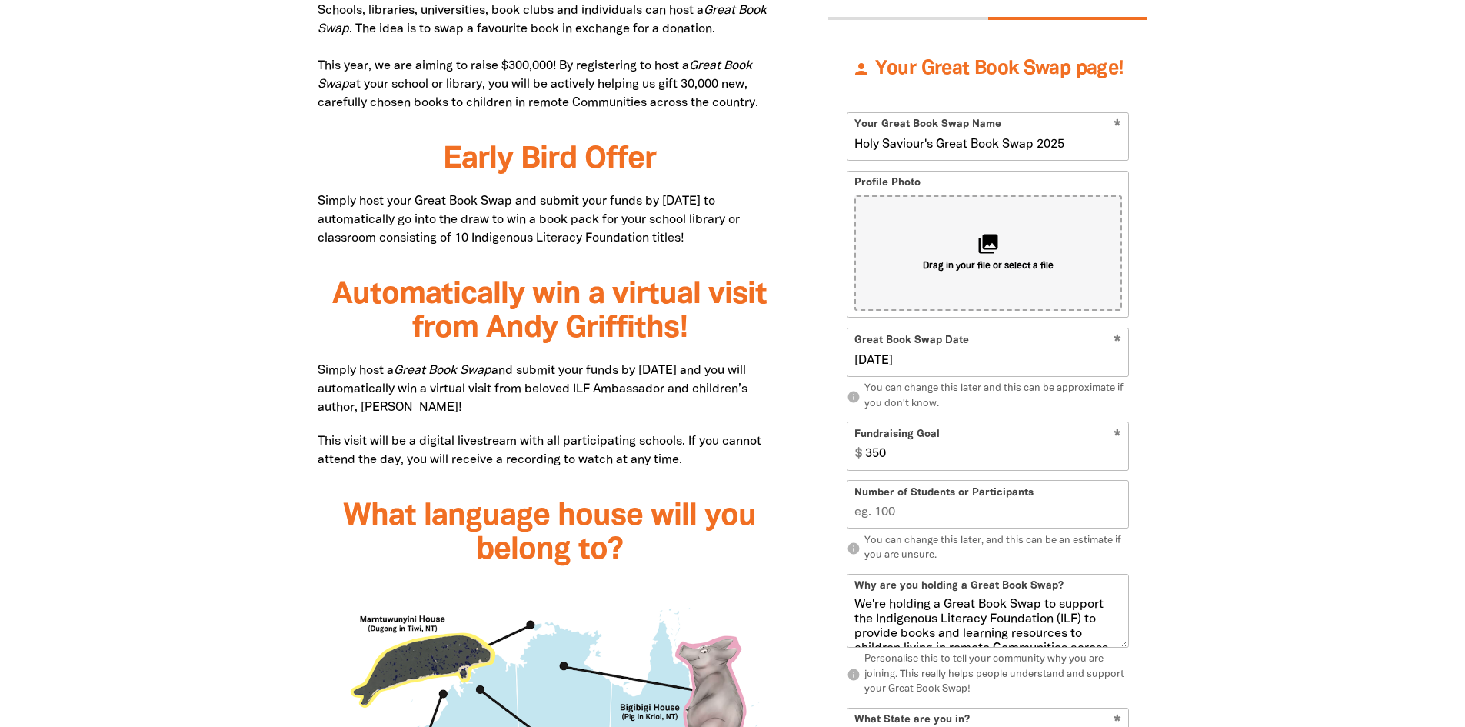
scroll to position [1039, 0]
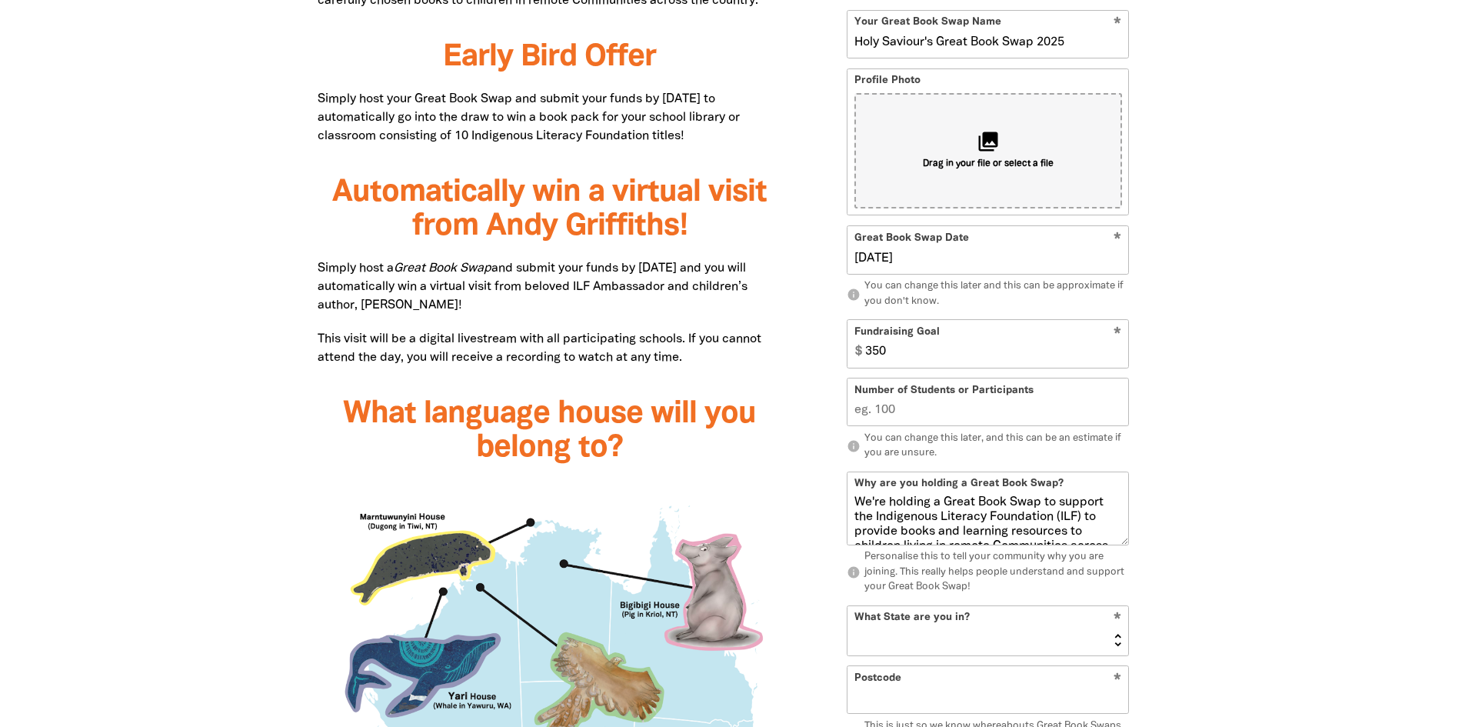
click at [916, 415] on input "Number of Students or Participants" at bounding box center [988, 402] width 281 height 47
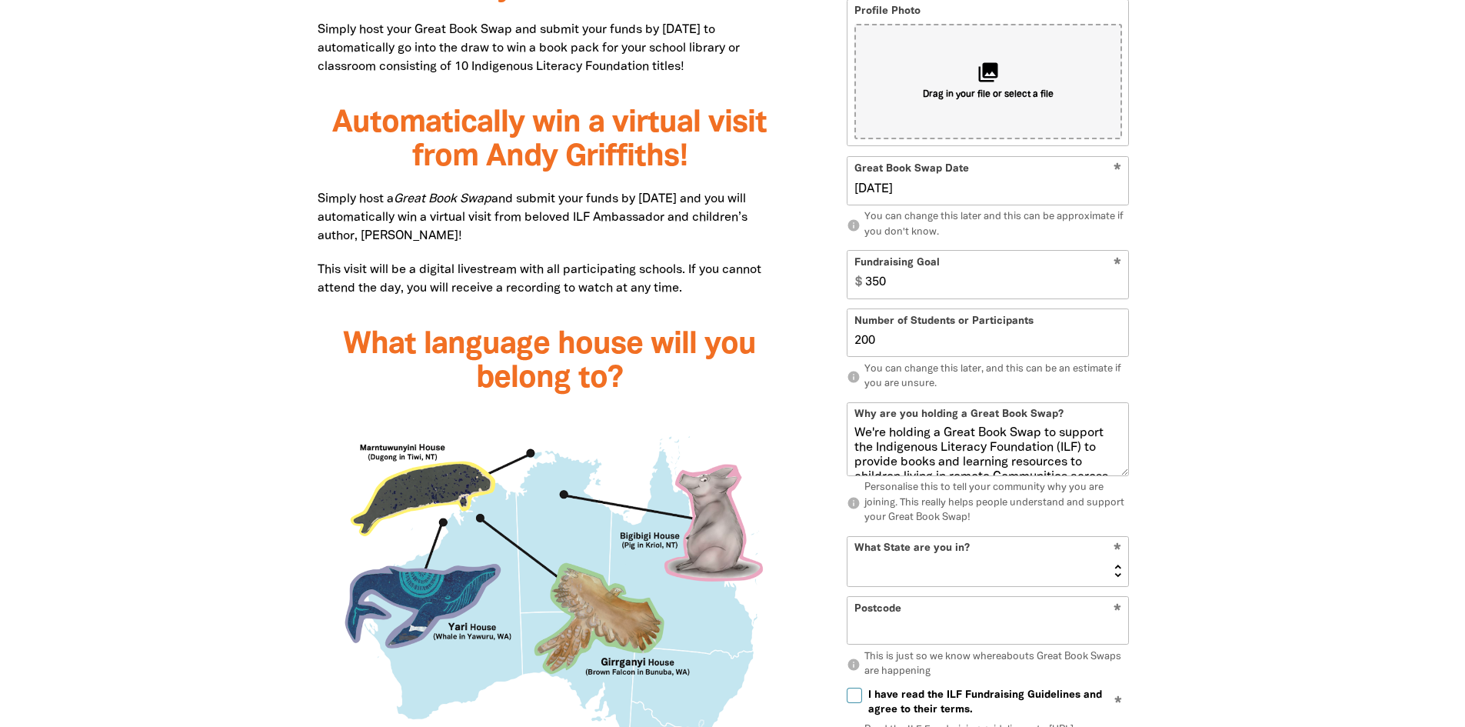
scroll to position [1270, 0]
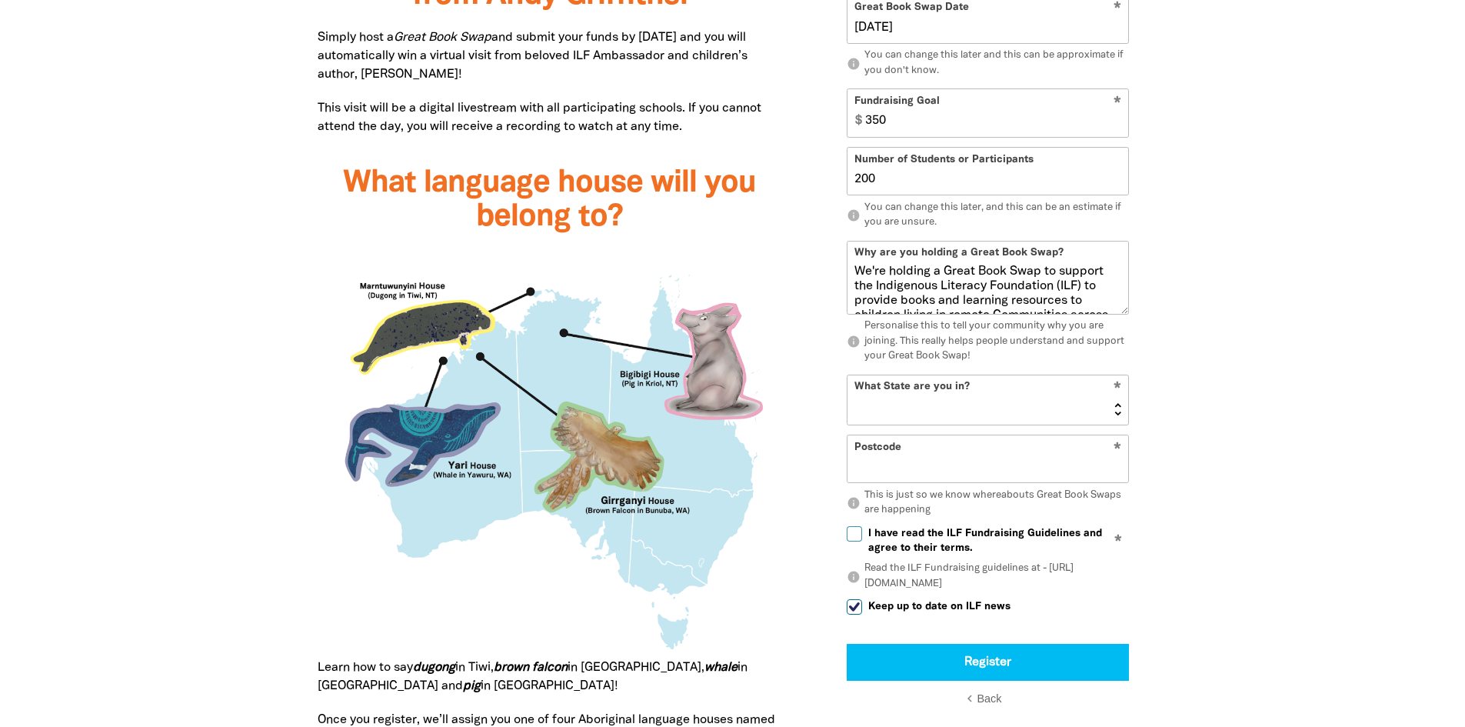
type input "200"
click at [1104, 389] on select "[GEOGRAPHIC_DATA] [GEOGRAPHIC_DATA] QLD [GEOGRAPHIC_DATA] [GEOGRAPHIC_DATA] SA …" at bounding box center [988, 399] width 281 height 49
select select "[GEOGRAPHIC_DATA]"
click at [848, 375] on select "[GEOGRAPHIC_DATA] [GEOGRAPHIC_DATA] QLD [GEOGRAPHIC_DATA] [GEOGRAPHIC_DATA] SA …" at bounding box center [988, 399] width 281 height 49
click at [954, 472] on input "Postcode" at bounding box center [988, 459] width 281 height 47
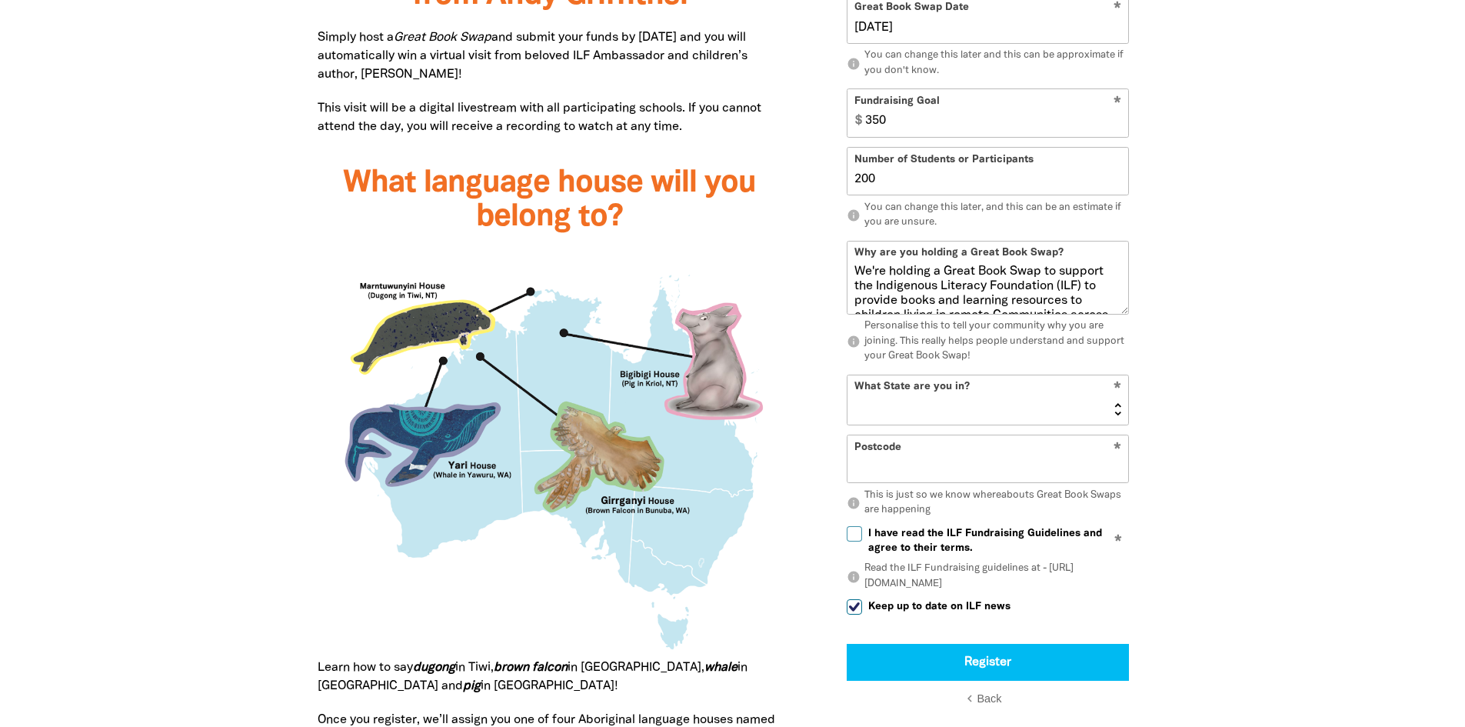
type input "2190"
click at [841, 532] on div "person Your Great Book Swap page! * Your Great Book Swap Name Holy Saviour's Gr…" at bounding box center [987, 207] width 319 height 1040
click at [860, 532] on input "I have read the ILF Fundraising Guidelines and agree to their terms." at bounding box center [854, 533] width 15 height 15
checkbox input "true"
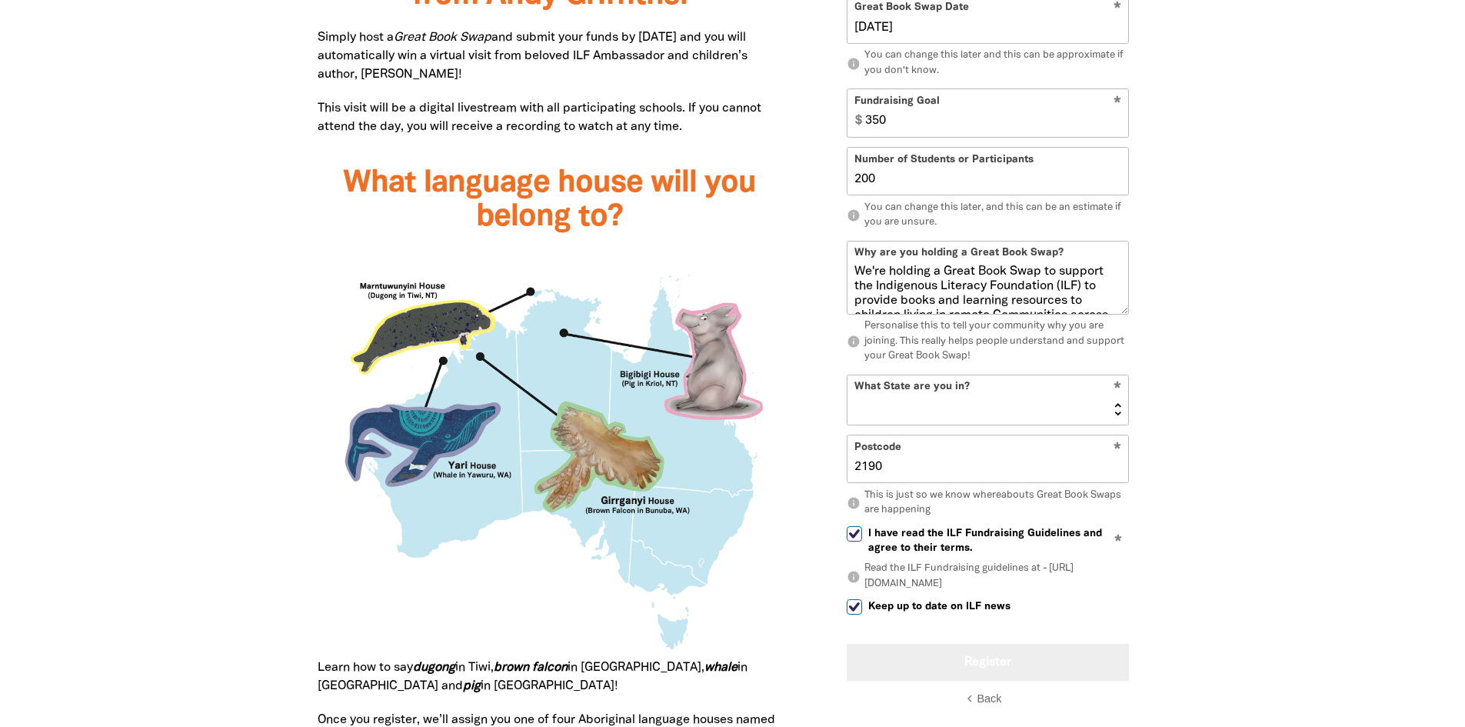
click at [989, 648] on button "Register" at bounding box center [988, 662] width 282 height 37
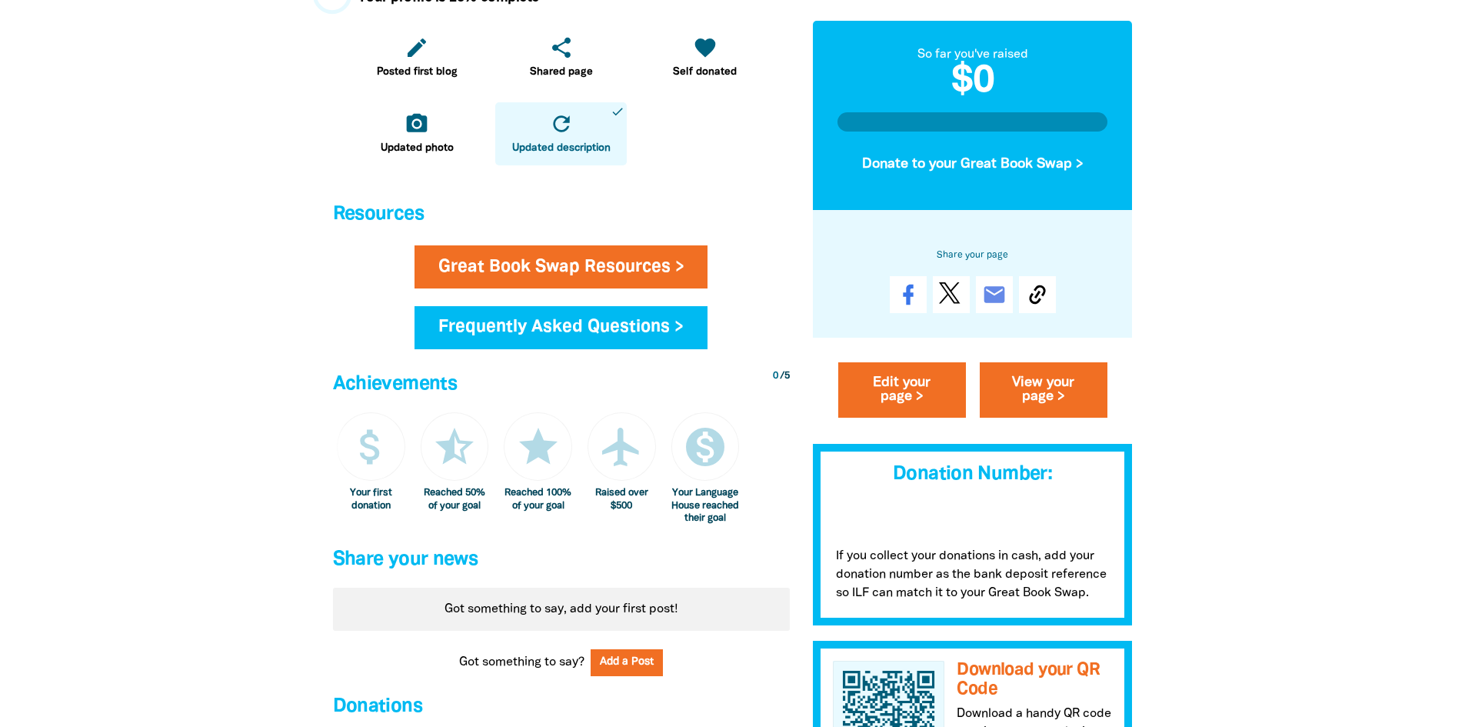
scroll to position [615, 0]
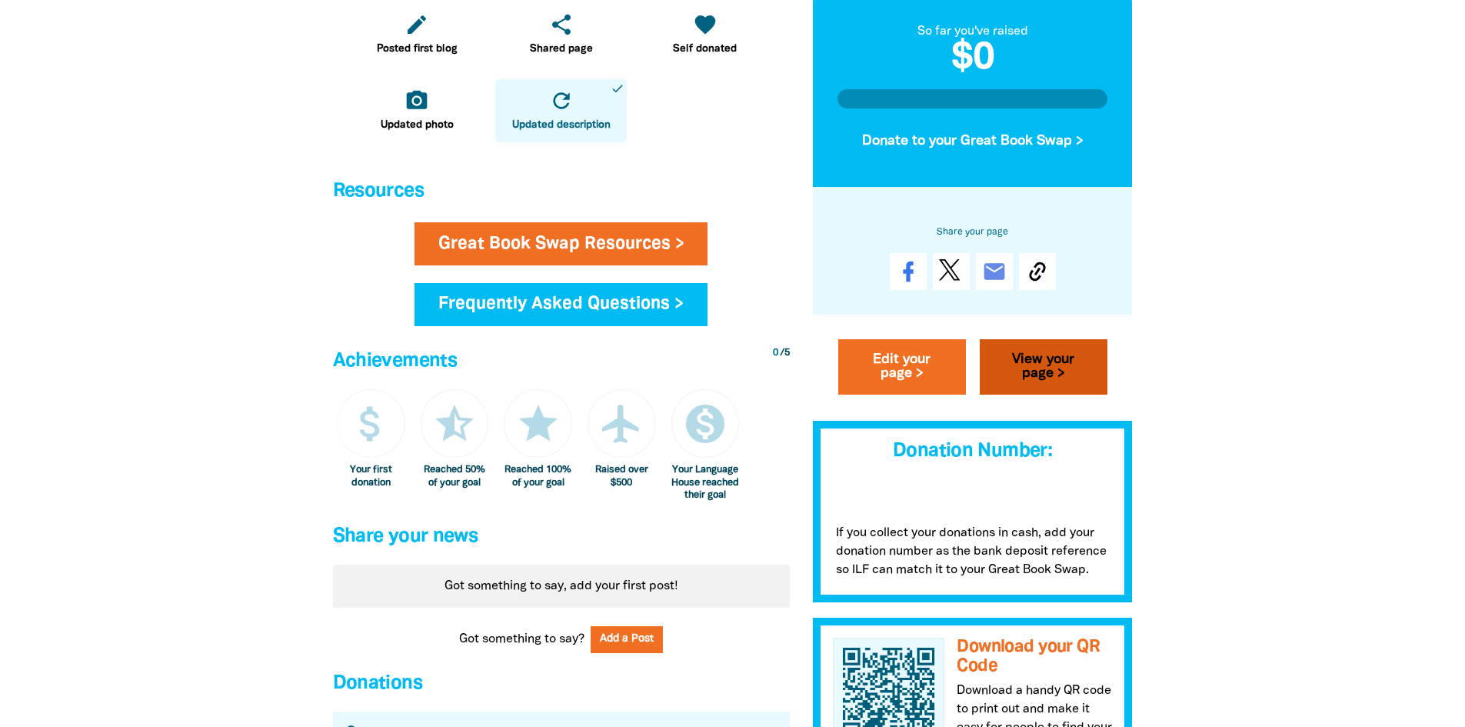
click at [1074, 365] on link "View your page >" at bounding box center [1044, 366] width 128 height 55
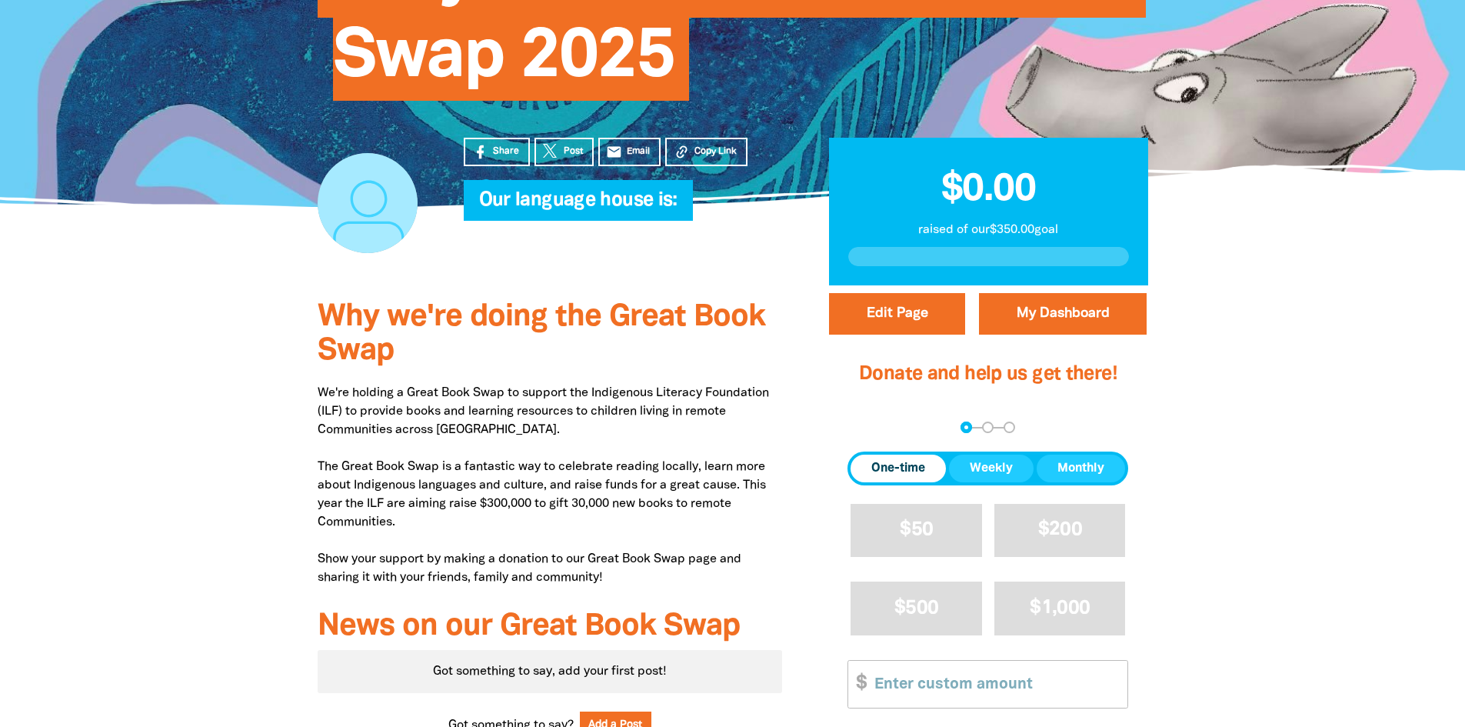
scroll to position [36, 0]
